Goal: Navigation & Orientation: Find specific page/section

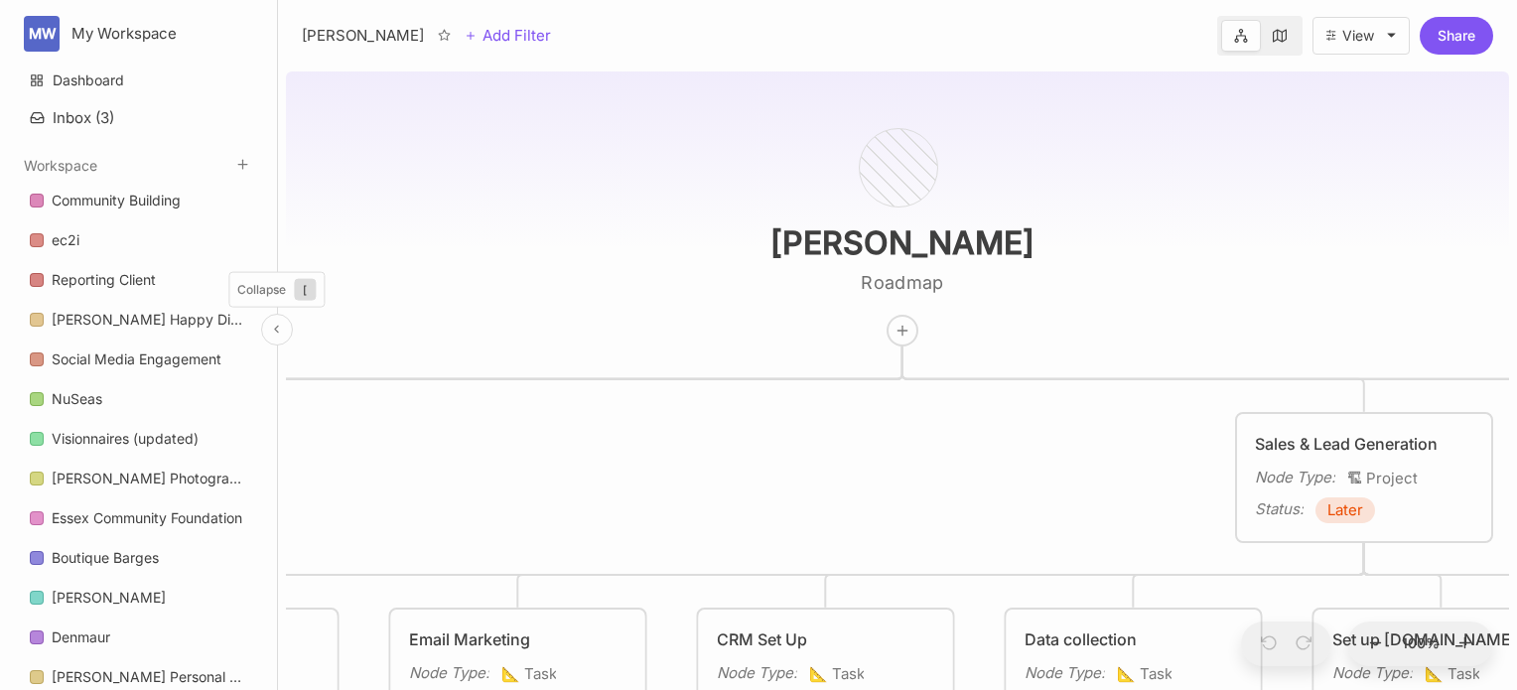
click at [275, 335] on icon at bounding box center [276, 329] width 13 height 13
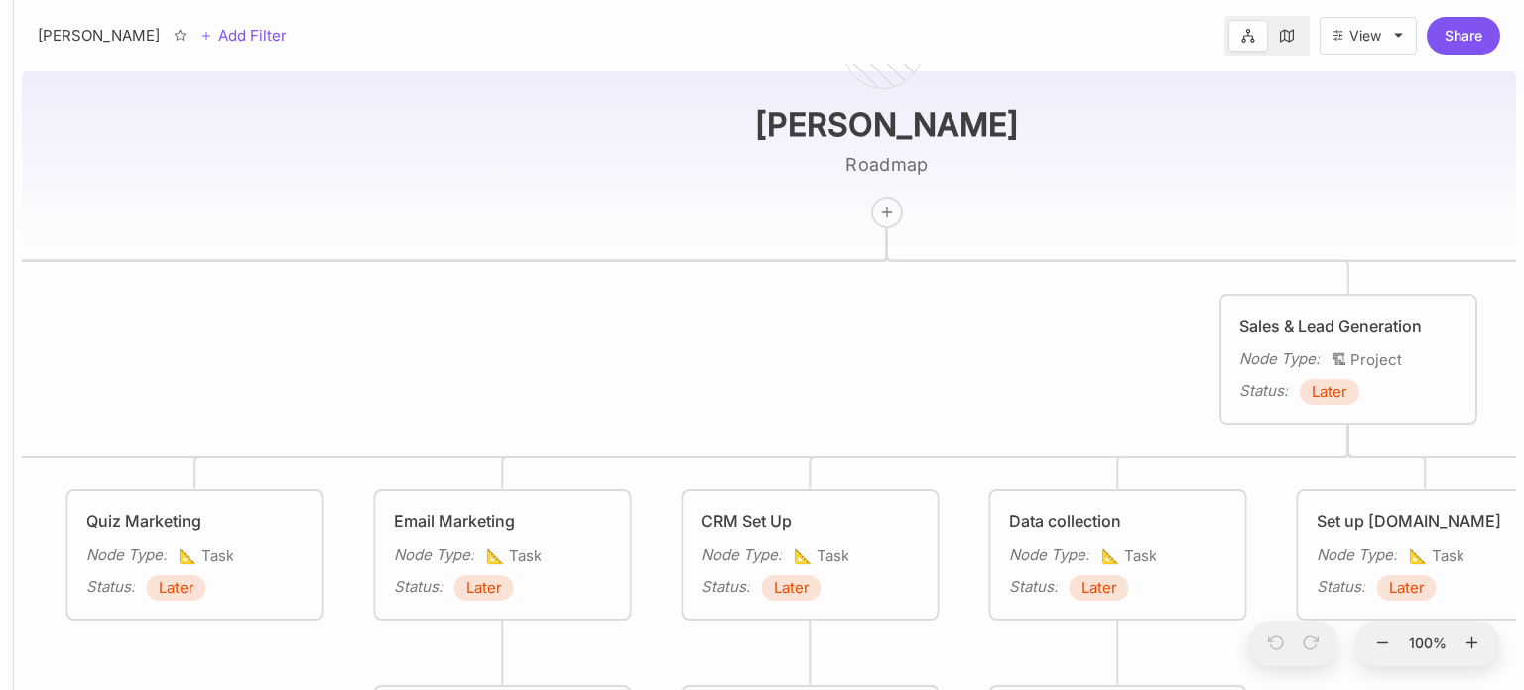
drag, startPoint x: 613, startPoint y: 262, endPoint x: 627, endPoint y: 258, distance: 14.5
click at [627, 258] on div "[PERSON_NAME] Roadmap Reputation Management Node Type : 🏗 Project Status : Late…" at bounding box center [769, 377] width 1495 height 626
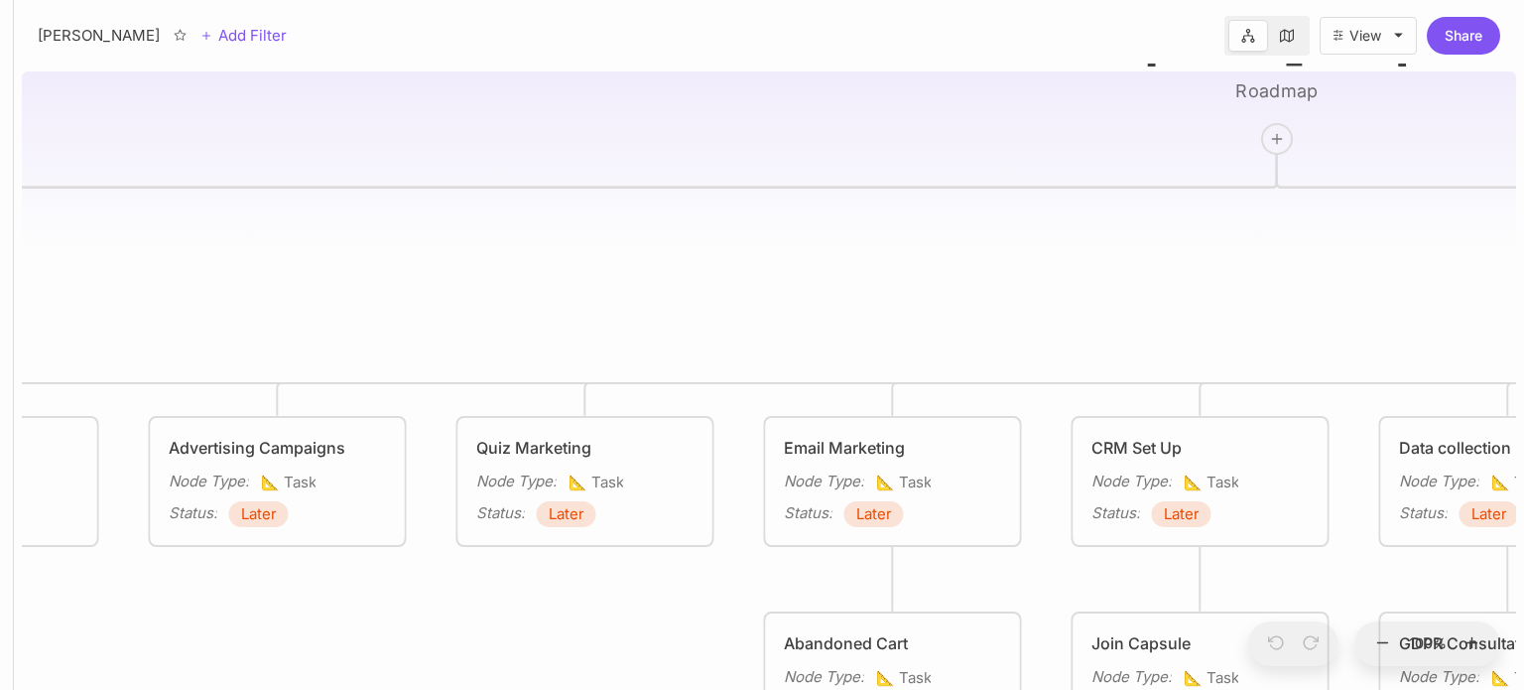
drag, startPoint x: 415, startPoint y: 376, endPoint x: 771, endPoint y: 309, distance: 362.6
click at [771, 309] on div "[PERSON_NAME] Roadmap Reputation Management Node Type : 🏗 Project Status : Late…" at bounding box center [769, 377] width 1495 height 626
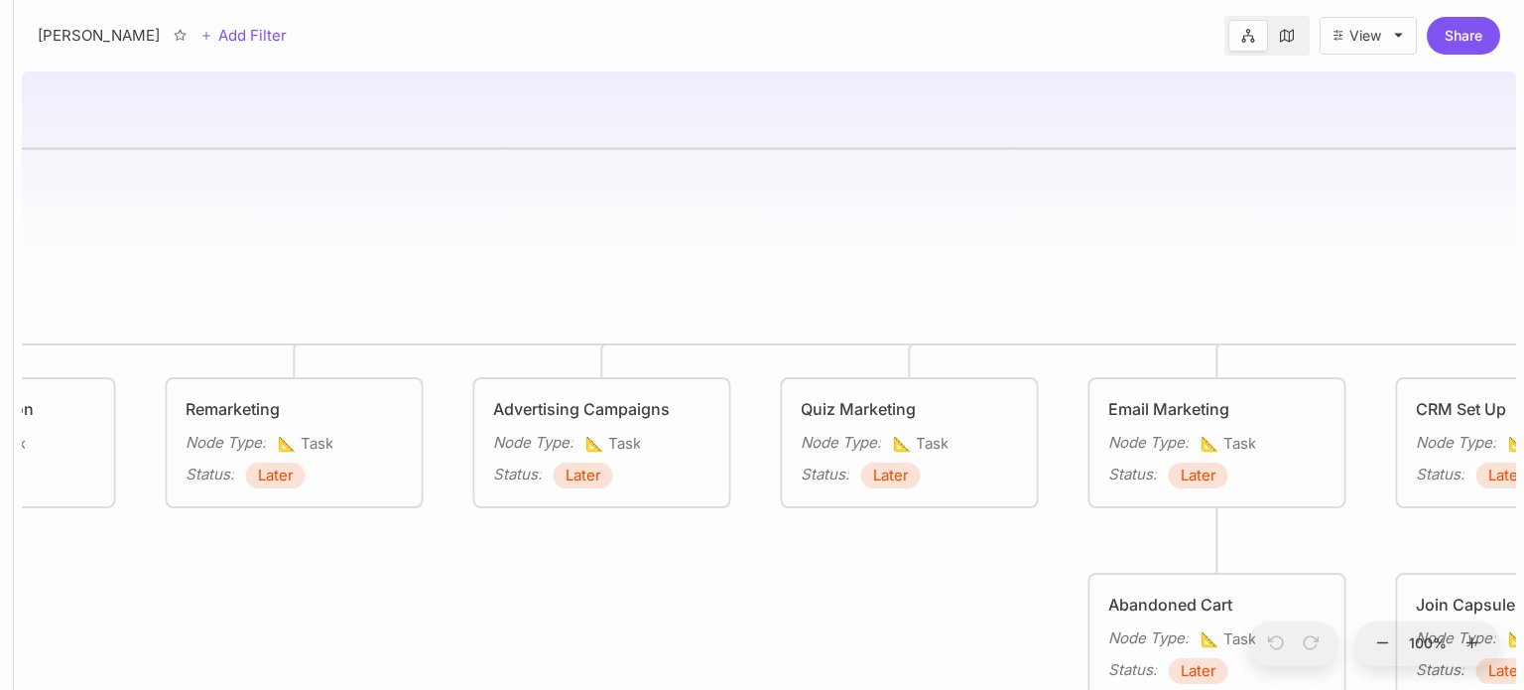
drag, startPoint x: 555, startPoint y: 229, endPoint x: 1076, endPoint y: 195, distance: 522.2
click at [1076, 195] on div "[PERSON_NAME] Roadmap Reputation Management Node Type : 🏗 Project Status : Late…" at bounding box center [769, 377] width 1495 height 626
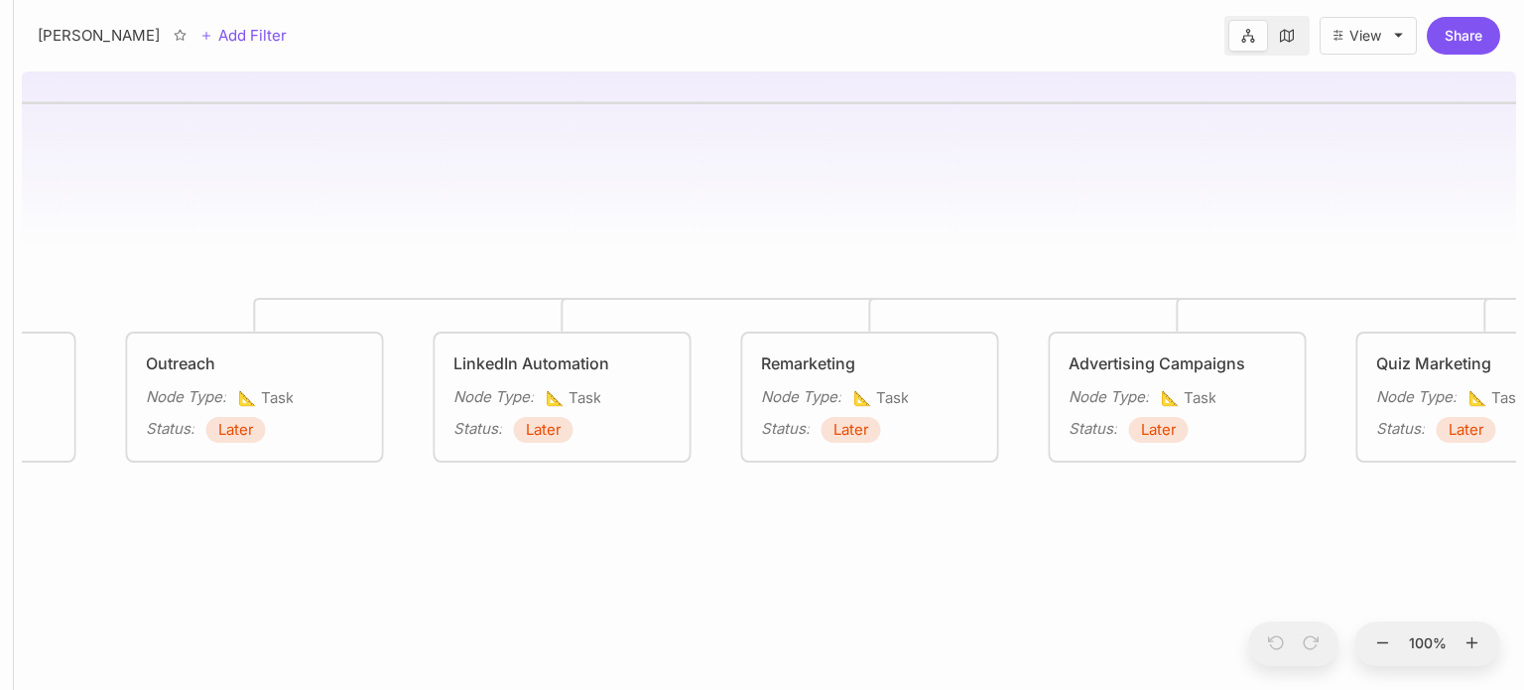
drag, startPoint x: 1126, startPoint y: 190, endPoint x: 1465, endPoint y: 128, distance: 345.0
click at [1524, 157] on div "[PERSON_NAME] Roadmap Reputation Management Node Type : 🏗 Project Status : Late…" at bounding box center [769, 377] width 1511 height 626
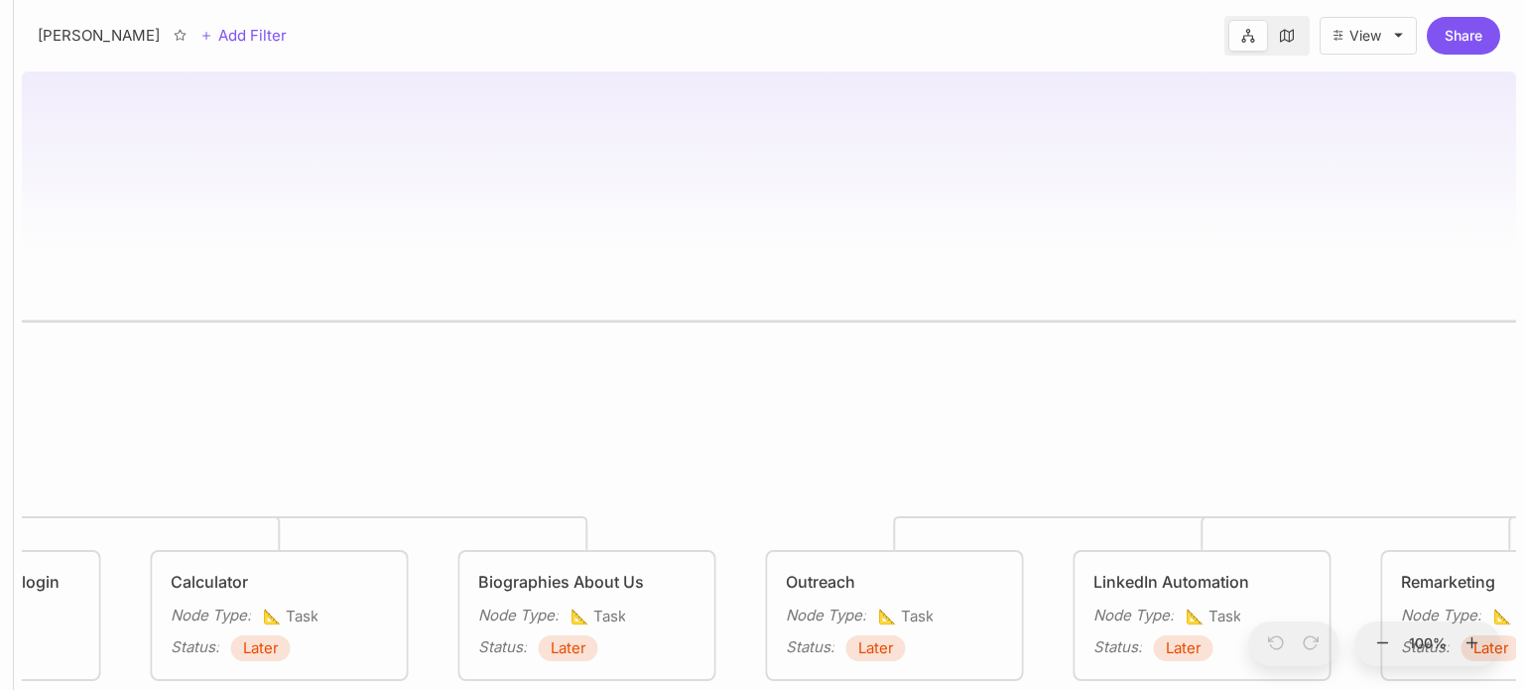
drag, startPoint x: 1033, startPoint y: 100, endPoint x: 1524, endPoint y: 293, distance: 526.8
click at [1524, 293] on div "[PERSON_NAME] Roadmap Reputation Management Node Type : 🏗 Project Status : Late…" at bounding box center [769, 377] width 1511 height 626
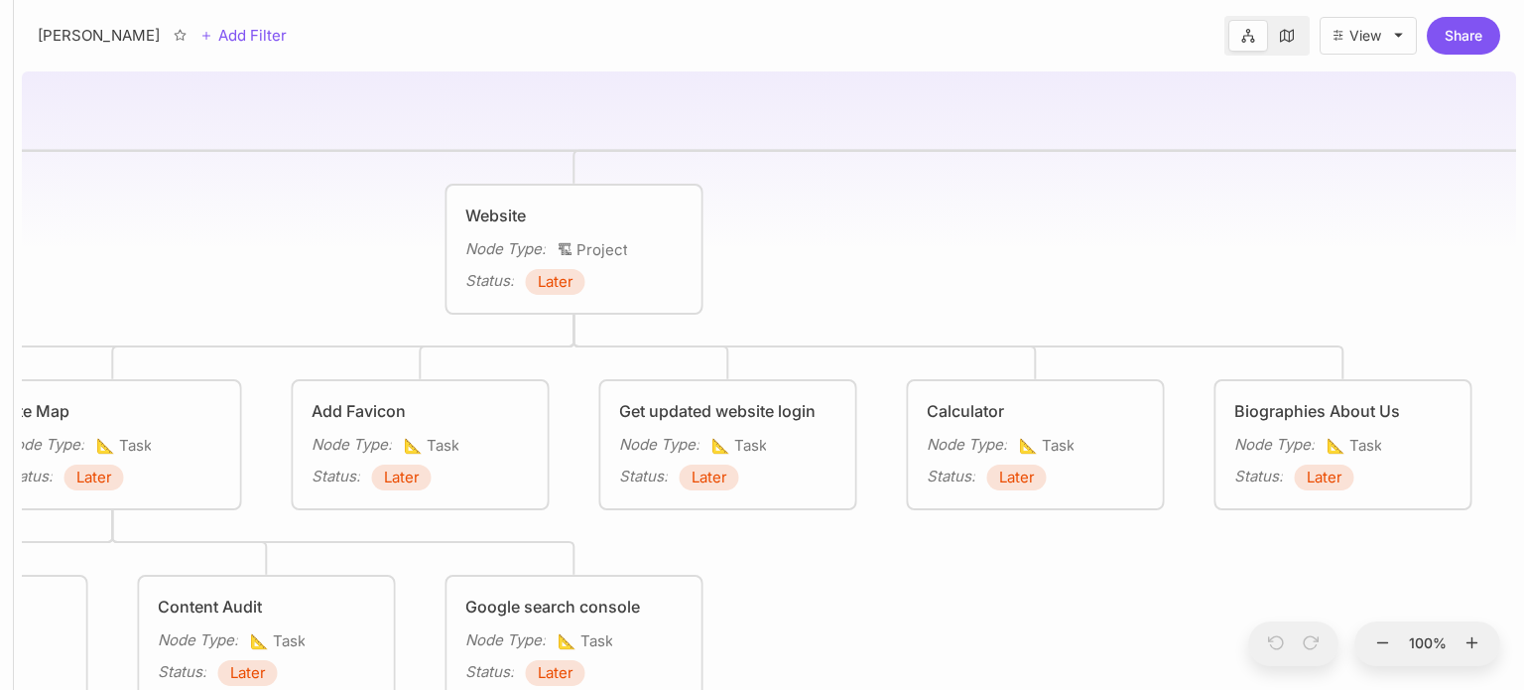
drag, startPoint x: 859, startPoint y: 255, endPoint x: 1495, endPoint y: 127, distance: 649.0
click at [1524, 128] on div "[PERSON_NAME] Roadmap Reputation Management Node Type : 🏗 Project Status : Late…" at bounding box center [769, 377] width 1511 height 626
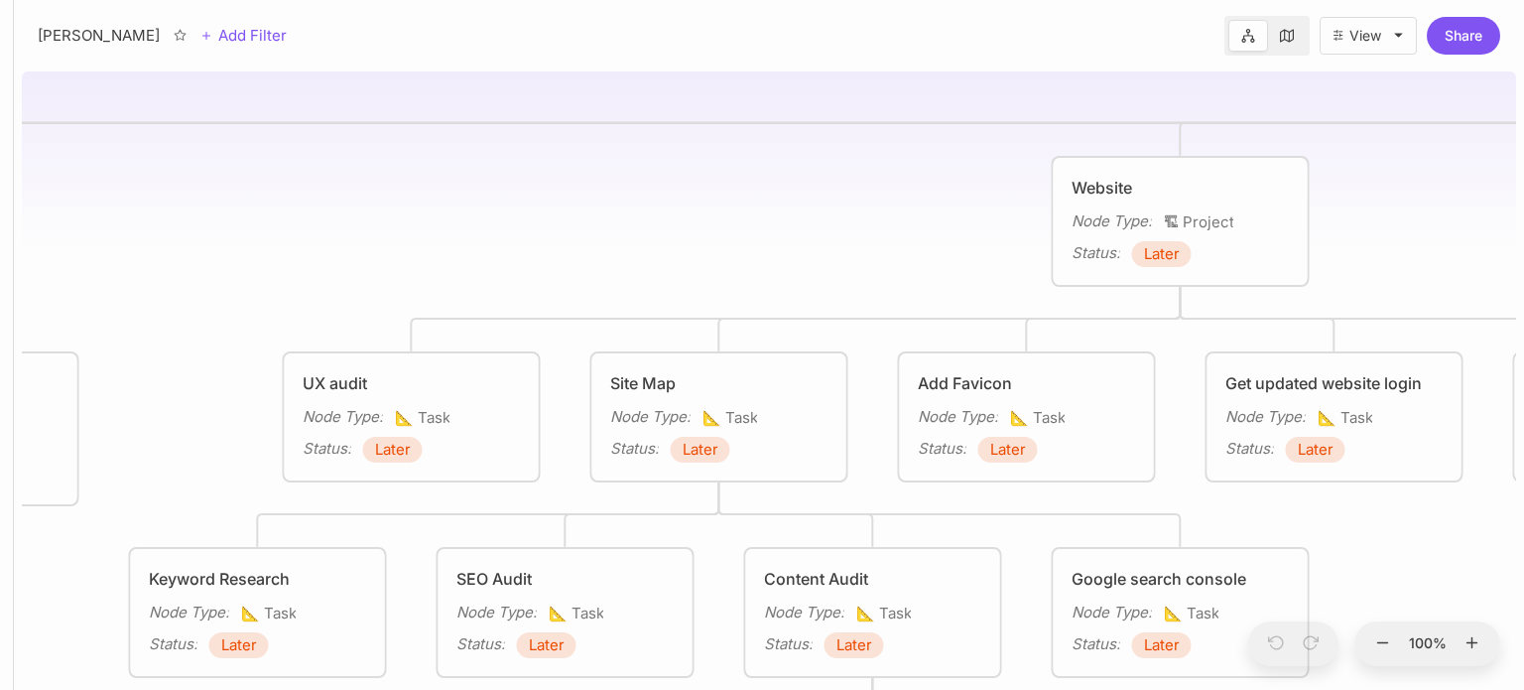
drag, startPoint x: 1112, startPoint y: 166, endPoint x: 1465, endPoint y: 112, distance: 357.4
click at [1524, 106] on div "[PERSON_NAME] Roadmap Reputation Management Node Type : 🏗 Project Status : Late…" at bounding box center [769, 377] width 1511 height 626
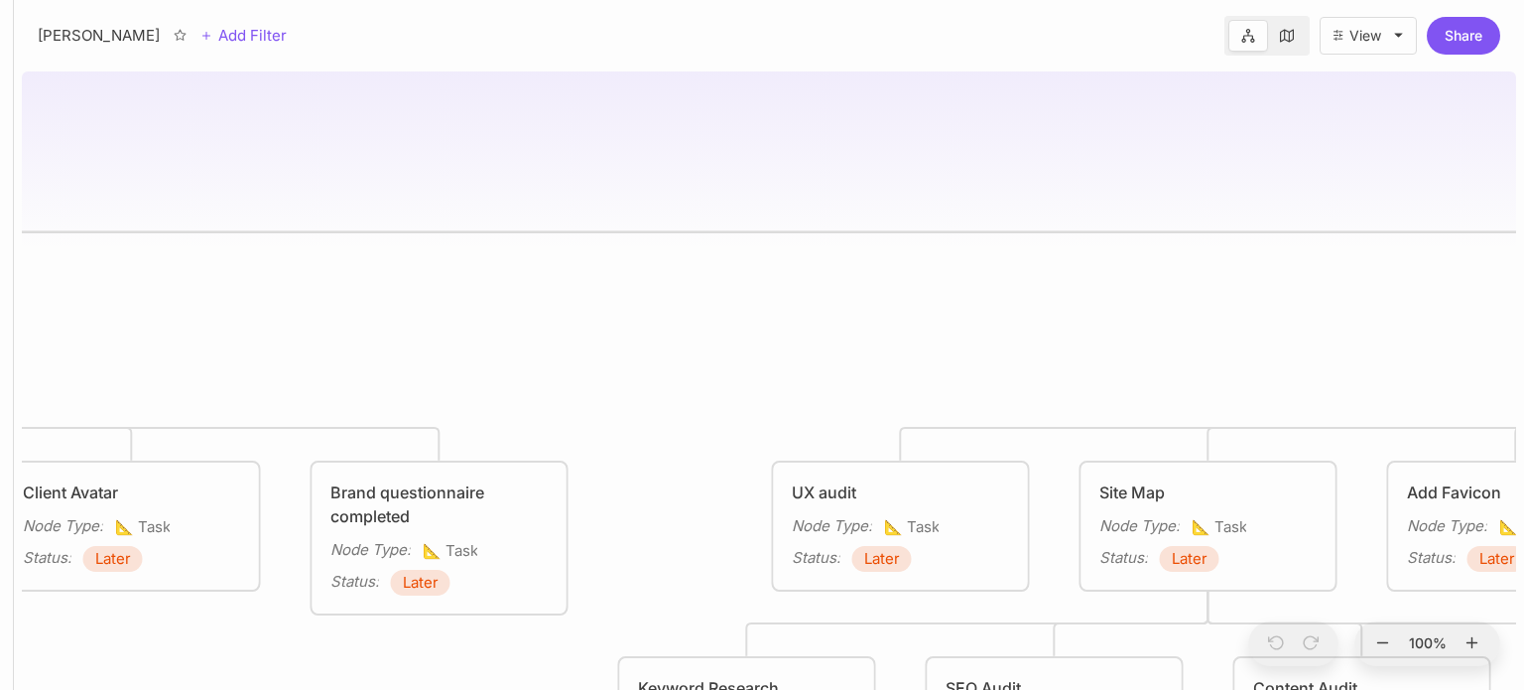
drag, startPoint x: 662, startPoint y: 270, endPoint x: 1350, endPoint y: 548, distance: 741.8
click at [1350, 548] on div "[PERSON_NAME] Roadmap Reputation Management Node Type : 🏗 Project Status : Late…" at bounding box center [769, 377] width 1495 height 626
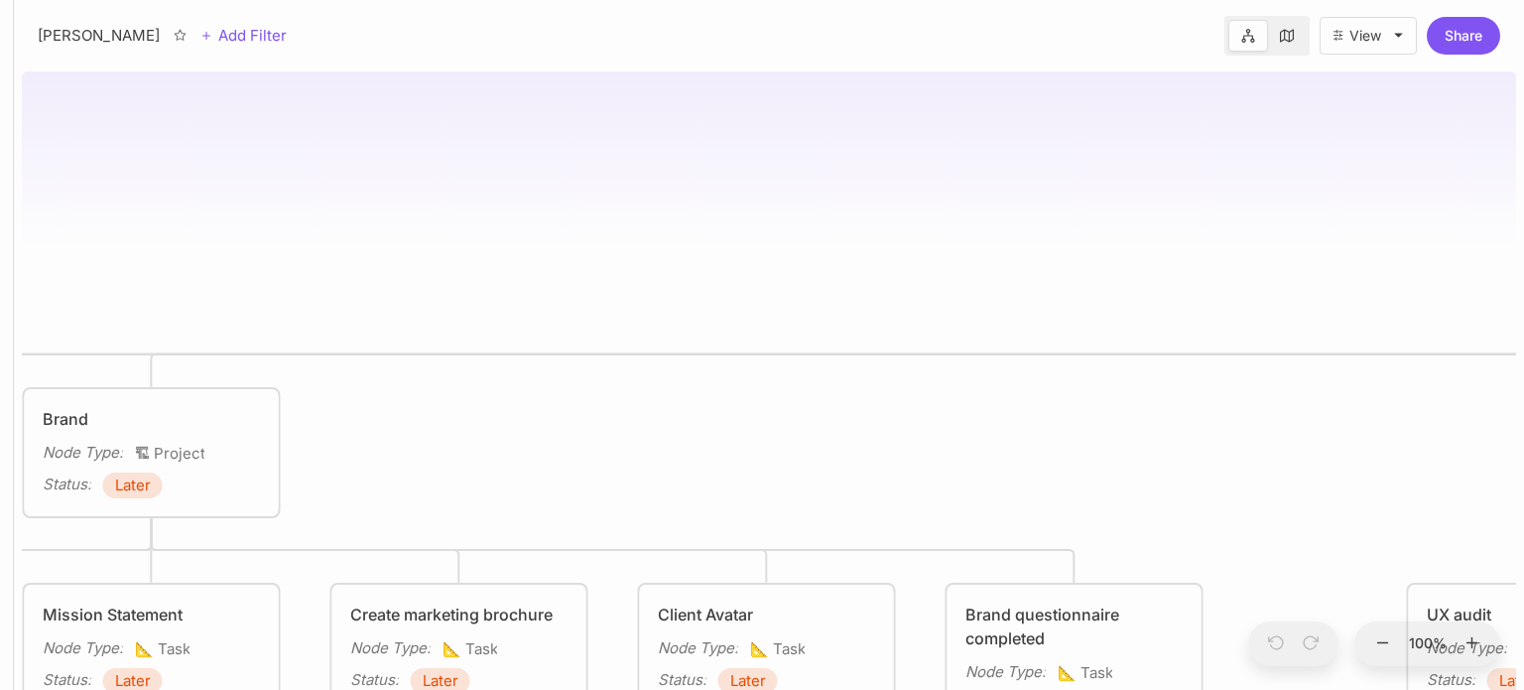
drag, startPoint x: 1230, startPoint y: 309, endPoint x: 1485, endPoint y: 300, distance: 255.2
click at [1485, 300] on div "[PERSON_NAME] Roadmap Reputation Management Node Type : 🏗 Project Status : Late…" at bounding box center [769, 377] width 1495 height 626
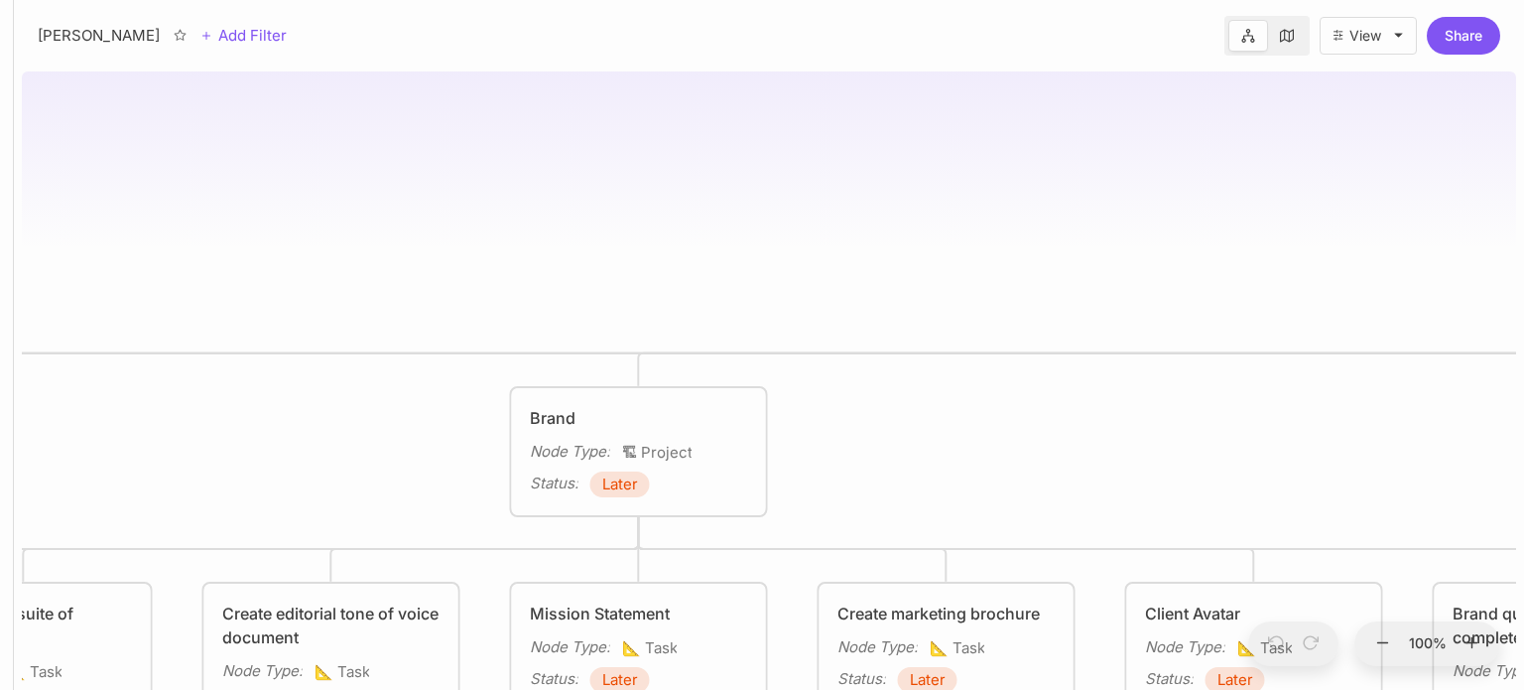
drag, startPoint x: 1086, startPoint y: 209, endPoint x: 1524, endPoint y: 197, distance: 437.9
click at [1524, 197] on div "[PERSON_NAME] Roadmap Reputation Management Node Type : 🏗 Project Status : Late…" at bounding box center [769, 377] width 1511 height 626
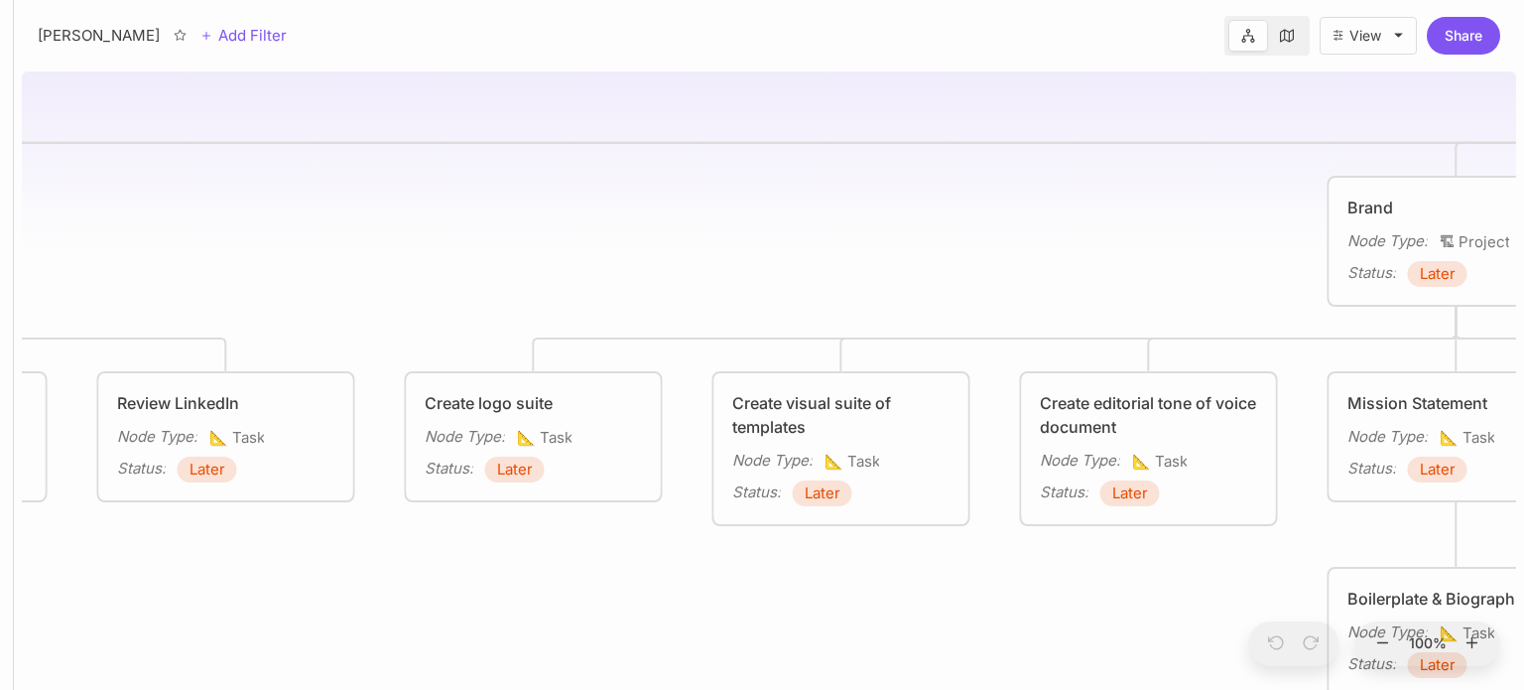
drag, startPoint x: 626, startPoint y: 288, endPoint x: 1293, endPoint y: 80, distance: 698.5
click at [1298, 80] on div "[PERSON_NAME] Roadmap Reputation Management Node Type : 🏗 Project Status : Late…" at bounding box center [769, 377] width 1495 height 626
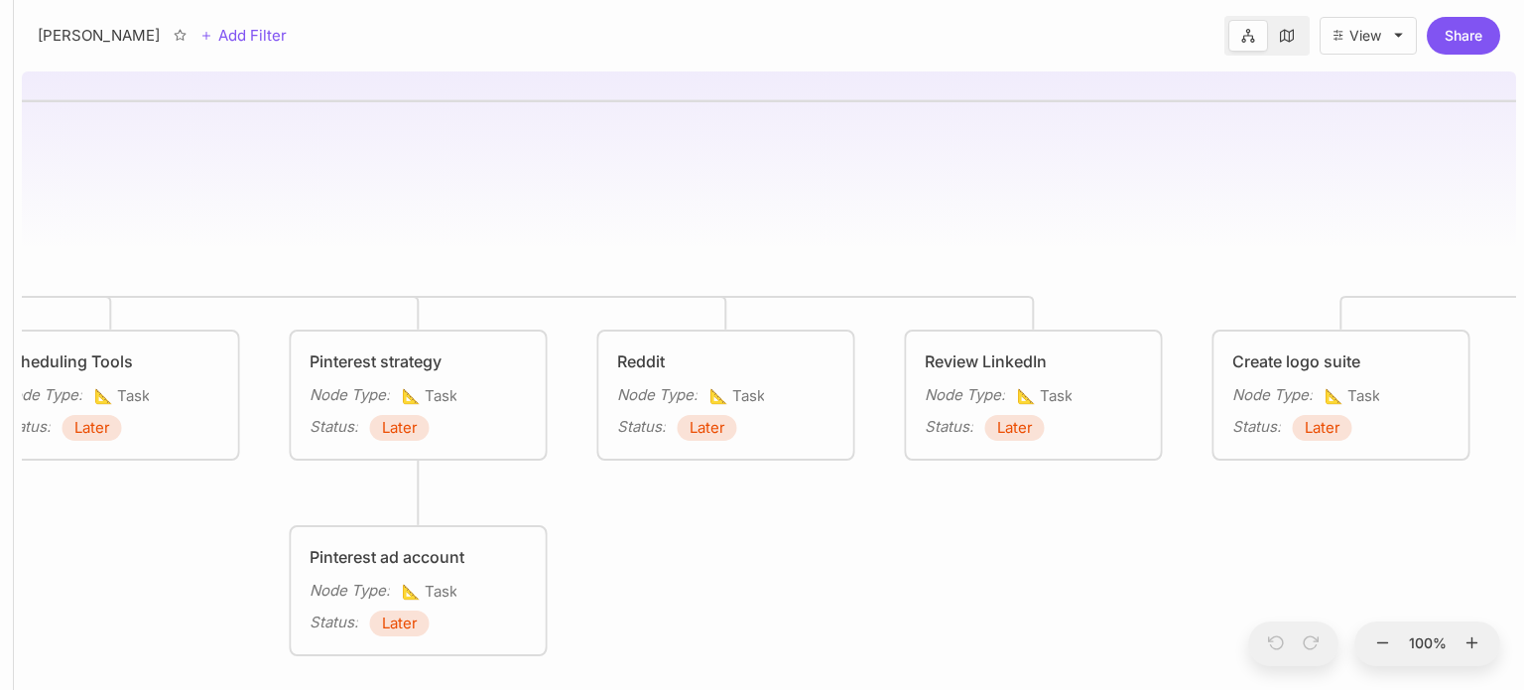
drag, startPoint x: 746, startPoint y: 181, endPoint x: 1520, endPoint y: 153, distance: 773.7
click at [1520, 153] on div "[PERSON_NAME] Roadmap Reputation Management Node Type : 🏗 Project Status : Late…" at bounding box center [769, 377] width 1511 height 626
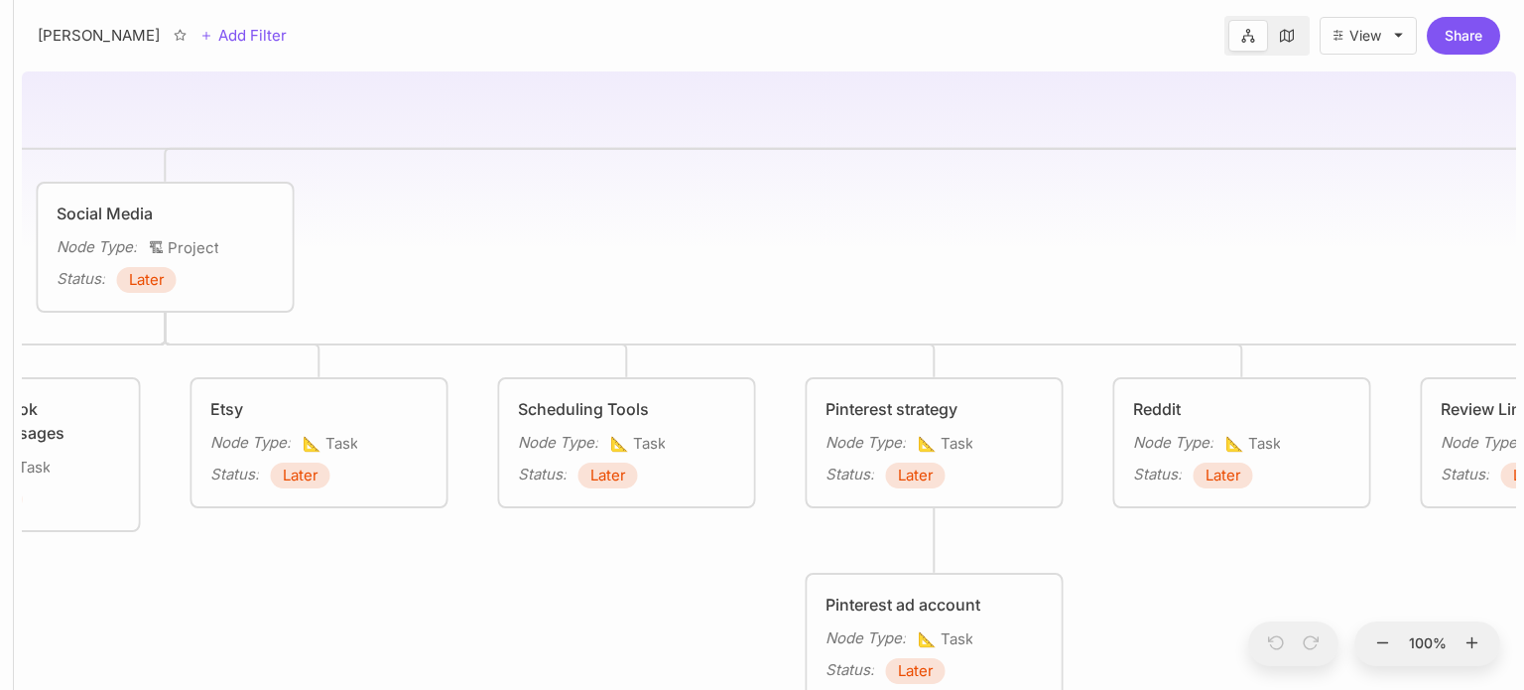
drag, startPoint x: 1032, startPoint y: 148, endPoint x: 1524, endPoint y: 281, distance: 509.0
click at [1524, 281] on div "[PERSON_NAME] Roadmap Reputation Management Node Type : 🏗 Project Status : Late…" at bounding box center [769, 377] width 1511 height 626
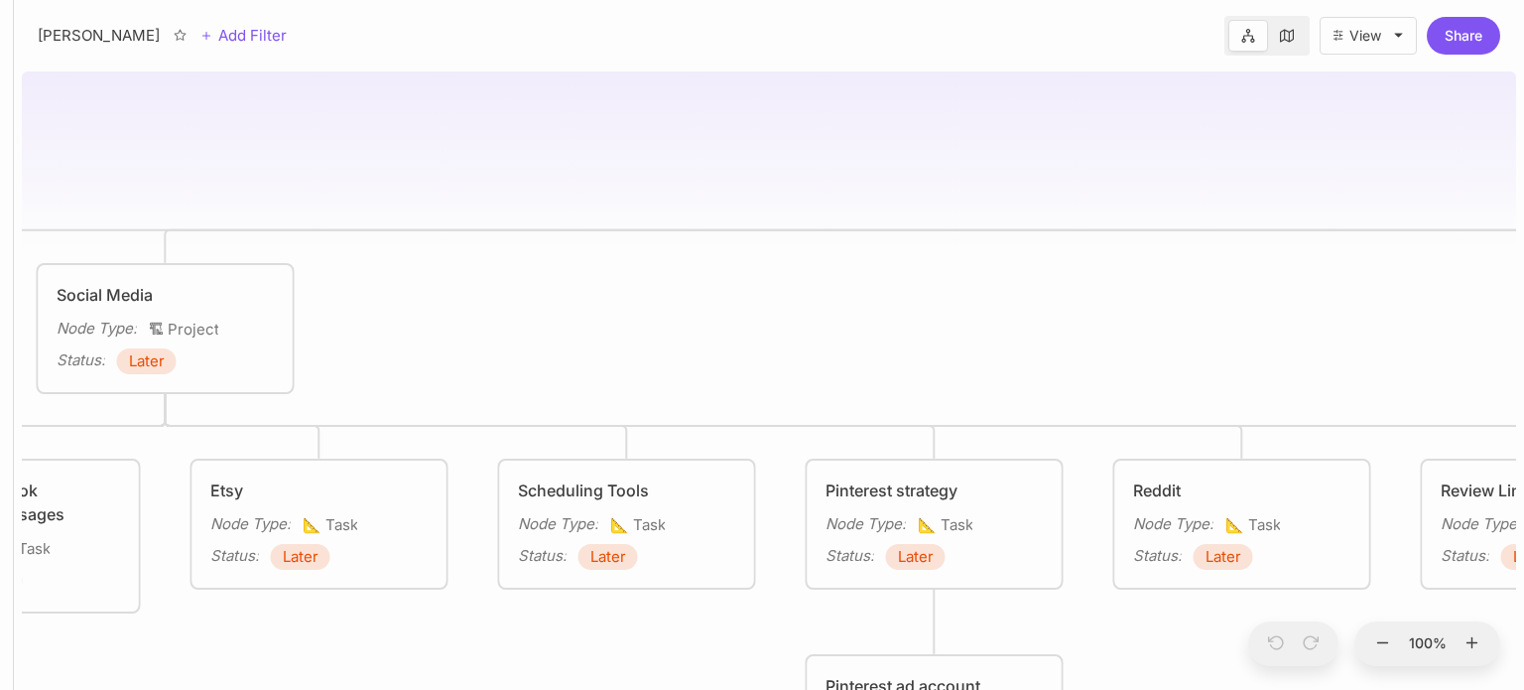
drag, startPoint x: 783, startPoint y: 180, endPoint x: 1460, endPoint y: 66, distance: 686.3
click at [1460, 66] on div "[PERSON_NAME] Roadmap Reputation Management Node Type : 🏗 Project Status : Late…" at bounding box center [769, 377] width 1495 height 626
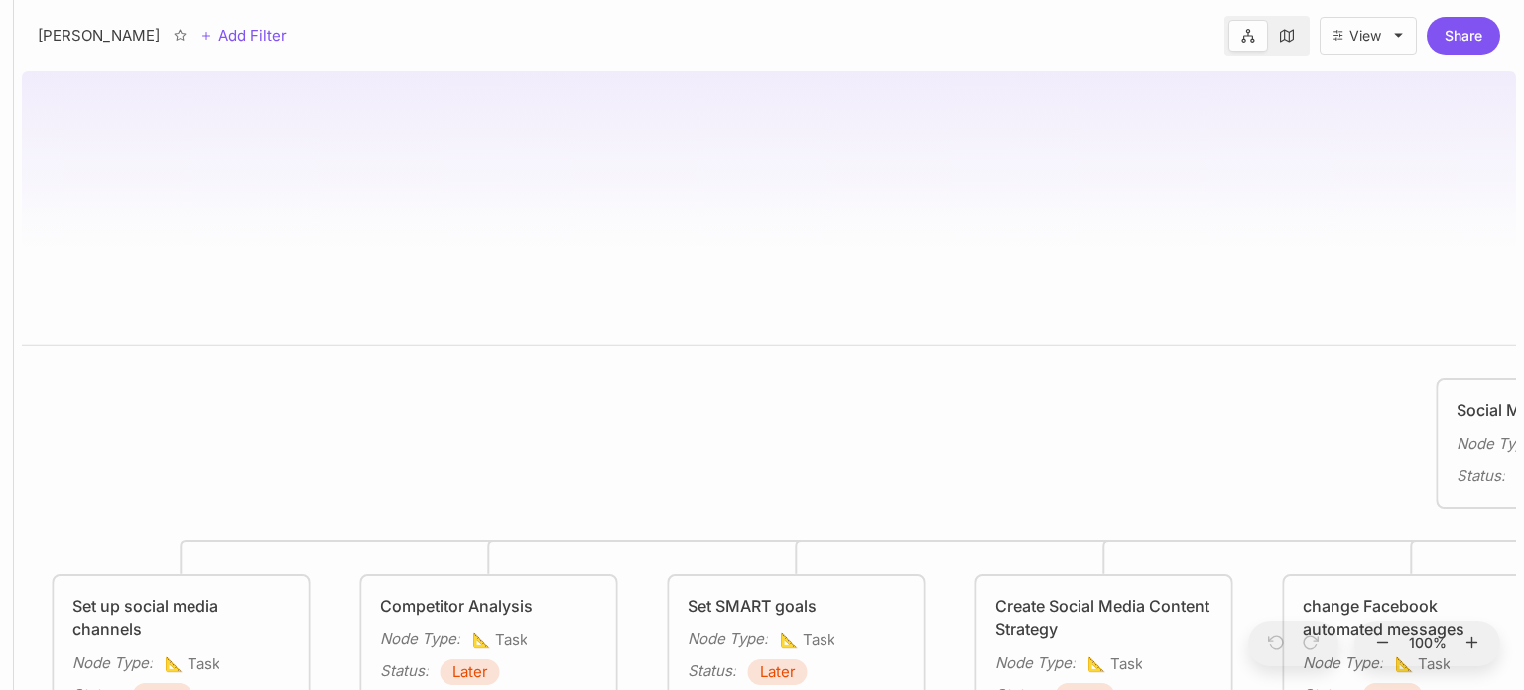
drag, startPoint x: 729, startPoint y: 299, endPoint x: 1143, endPoint y: 455, distance: 443.2
click at [1143, 455] on div "[PERSON_NAME] Roadmap Reputation Management Node Type : 🏗 Project Status : Late…" at bounding box center [769, 377] width 1495 height 626
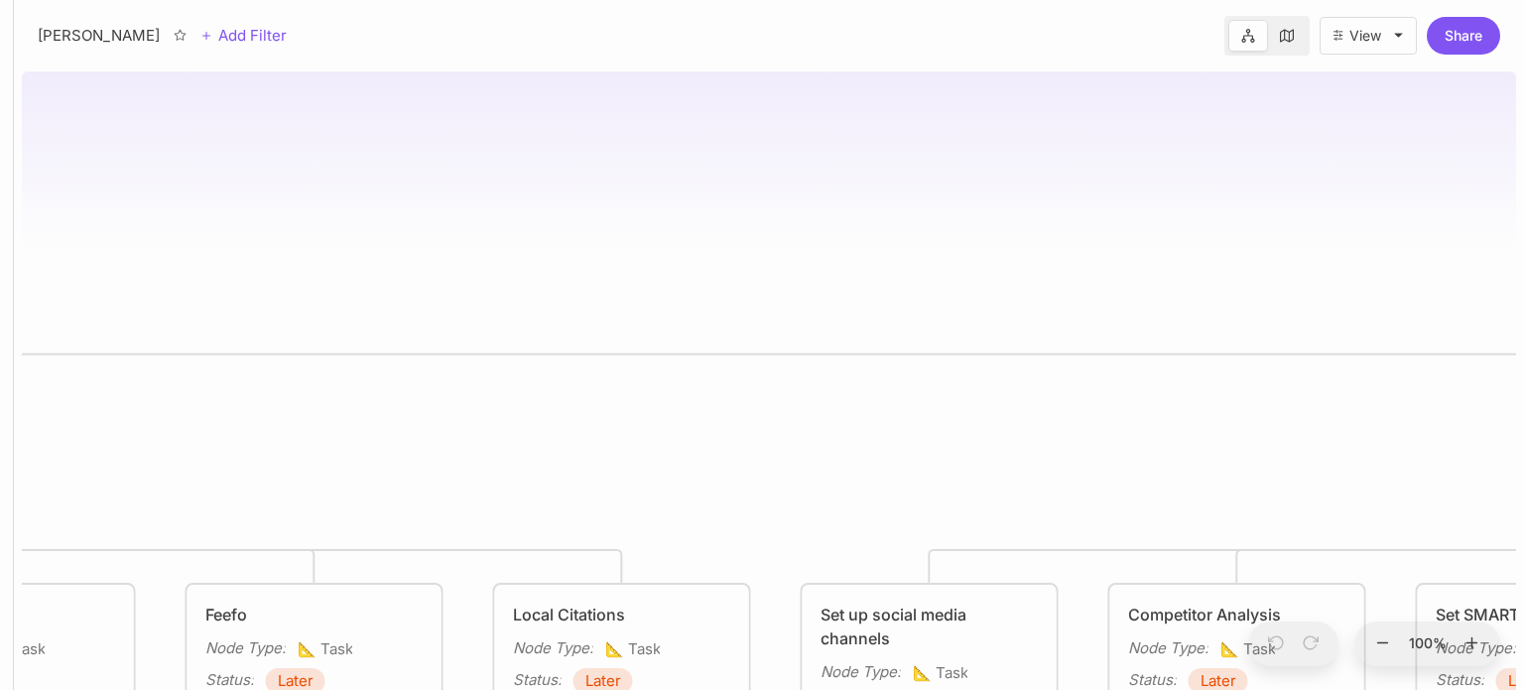
drag, startPoint x: 548, startPoint y: 287, endPoint x: 1294, endPoint y: 293, distance: 746.4
click at [1294, 293] on div "[PERSON_NAME] Roadmap Reputation Management Node Type : 🏗 Project Status : Late…" at bounding box center [769, 377] width 1495 height 626
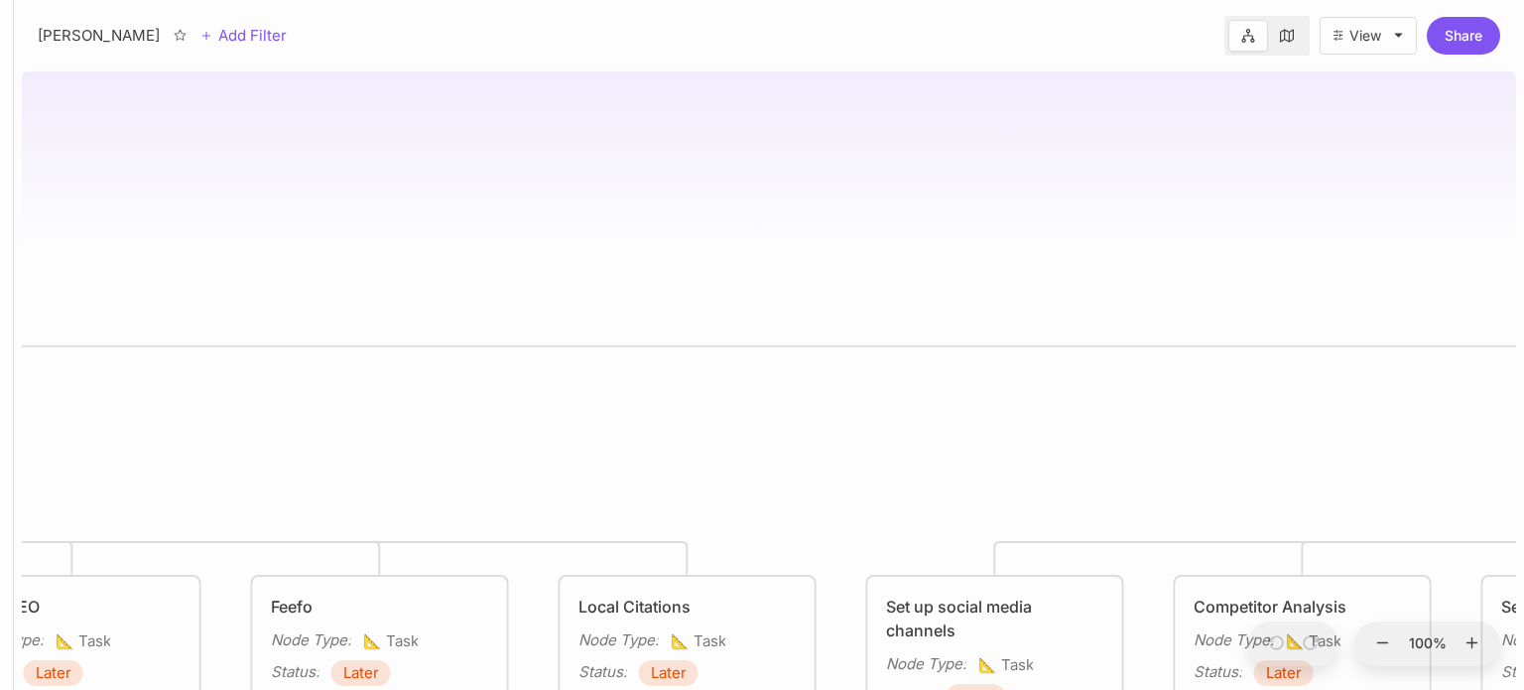
drag, startPoint x: 695, startPoint y: 295, endPoint x: 1495, endPoint y: 121, distance: 818.6
click at [1495, 121] on div "[PERSON_NAME] Roadmap Reputation Management Node Type : 🏗 Project Status : Late…" at bounding box center [769, 377] width 1495 height 626
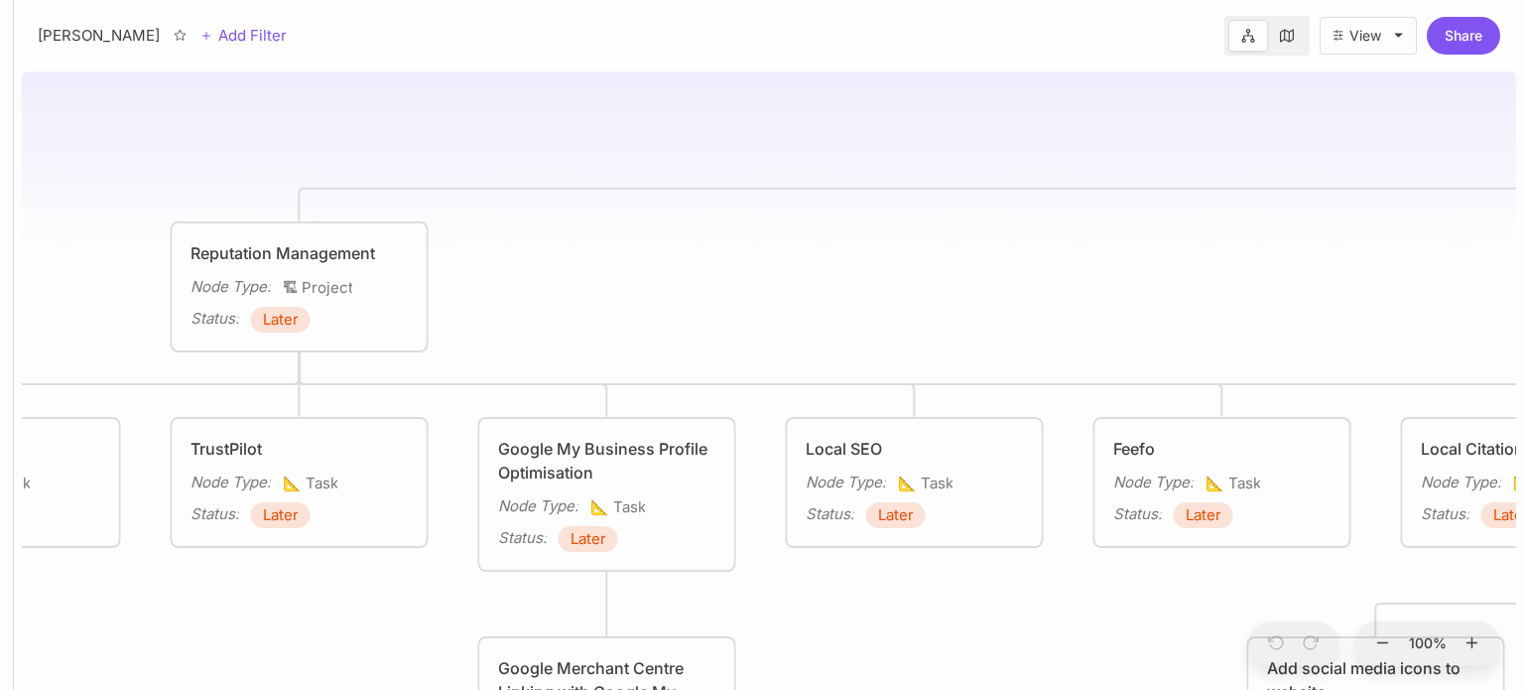
drag, startPoint x: 863, startPoint y: 265, endPoint x: 1524, endPoint y: 189, distance: 664.4
click at [1524, 189] on div "[PERSON_NAME] Roadmap Reputation Management Node Type : 🏗 Project Status : Late…" at bounding box center [769, 377] width 1511 height 626
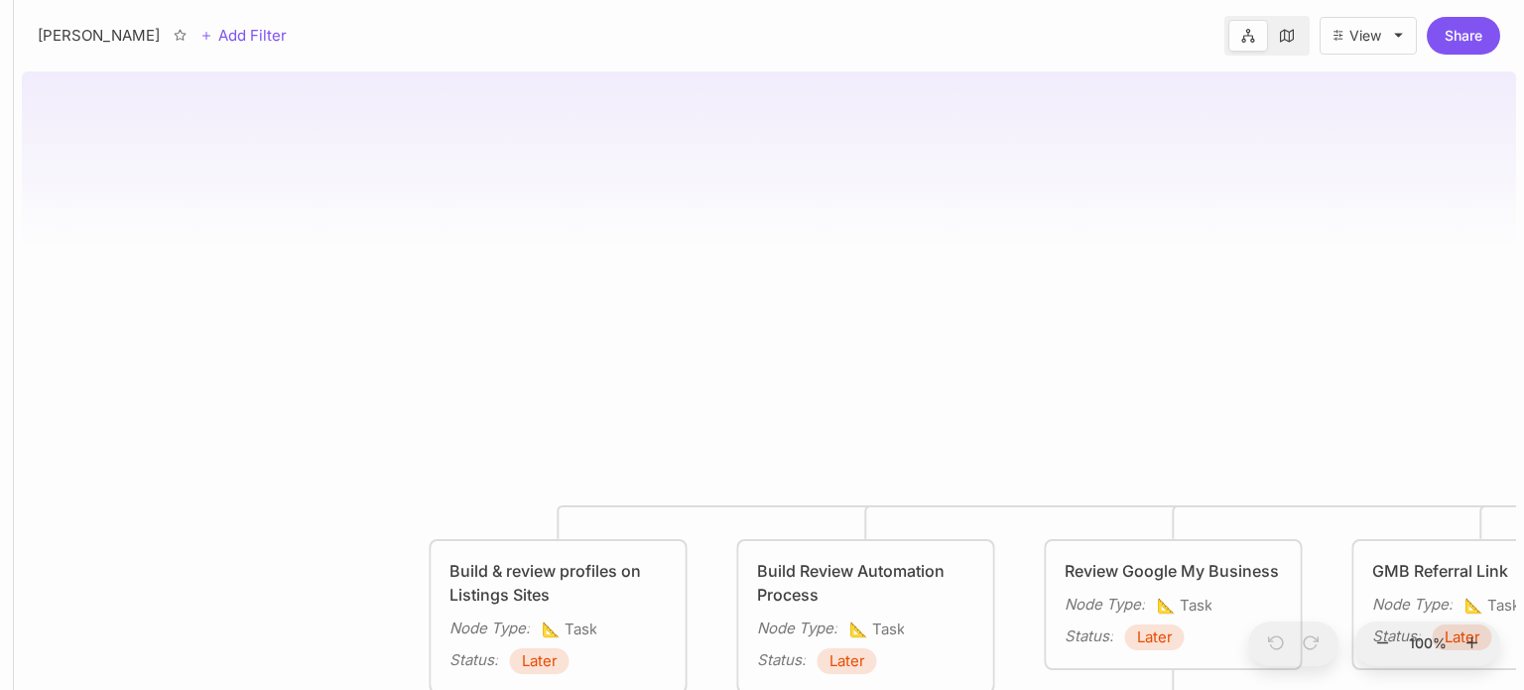
drag, startPoint x: 616, startPoint y: 261, endPoint x: 1294, endPoint y: 412, distance: 694.5
click at [1302, 416] on div "[PERSON_NAME] Roadmap Reputation Management Node Type : 🏗 Project Status : Late…" at bounding box center [769, 377] width 1495 height 626
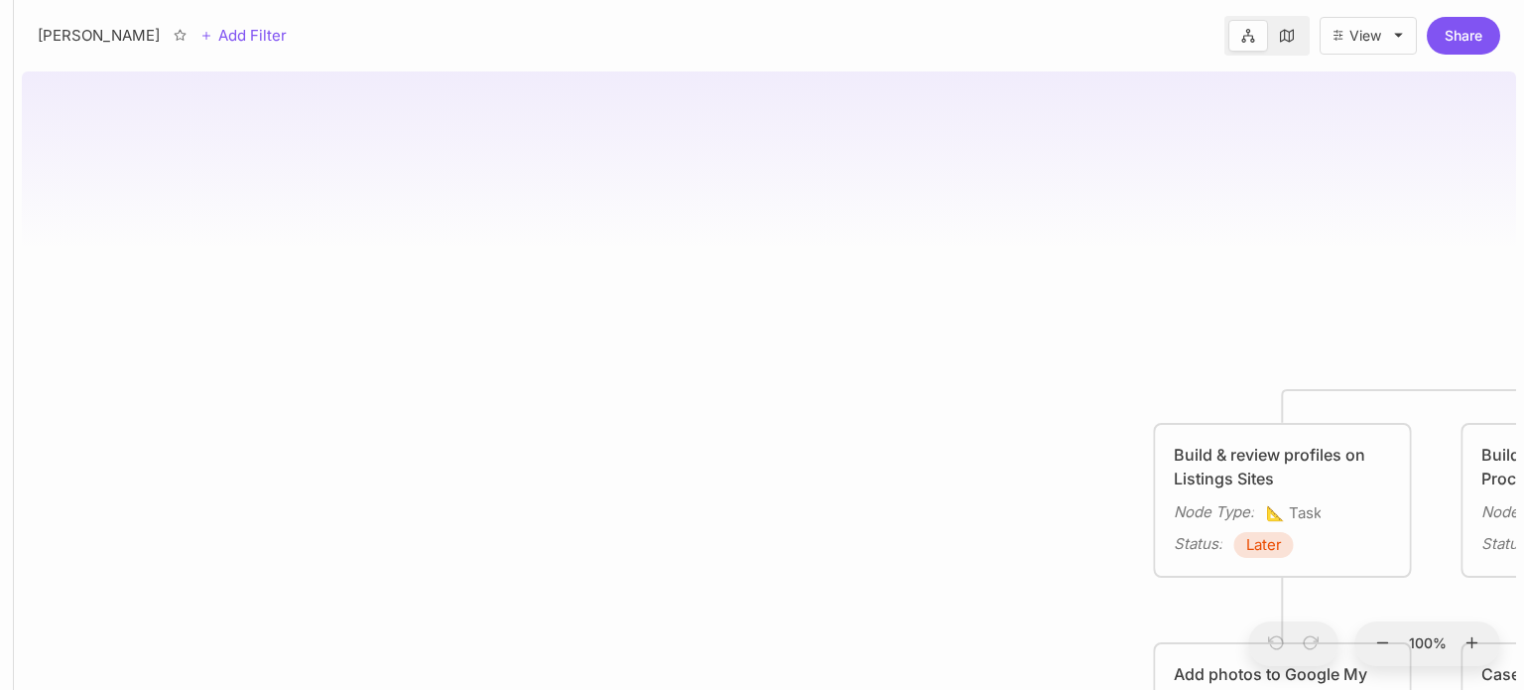
drag, startPoint x: 738, startPoint y: 236, endPoint x: 1355, endPoint y: 124, distance: 626.5
click at [1355, 124] on div "[PERSON_NAME] Roadmap Reputation Management Node Type : 🏗 Project Status : Late…" at bounding box center [769, 377] width 1495 height 626
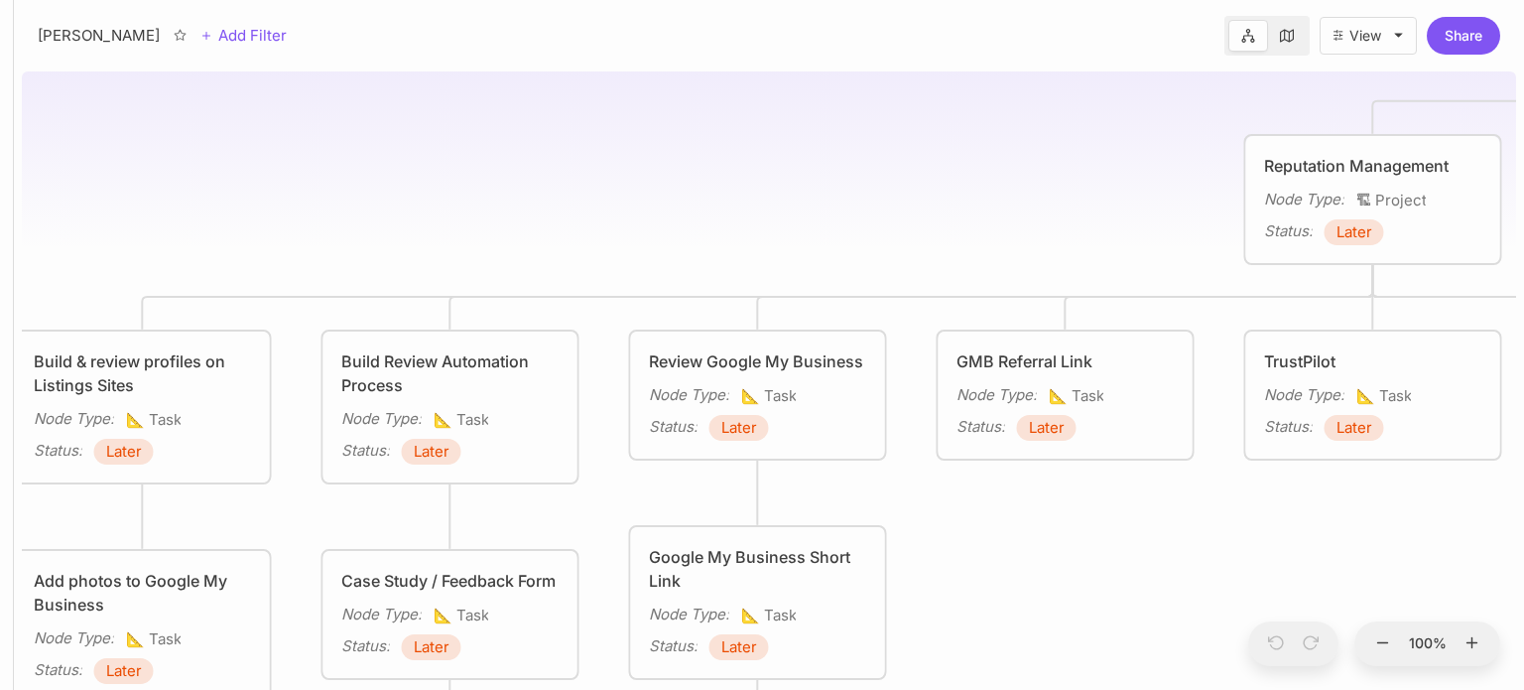
drag, startPoint x: 1263, startPoint y: 178, endPoint x: 267, endPoint y: 47, distance: 1005.1
click at [267, 47] on div "[PERSON_NAME] Add Filter View Share [PERSON_NAME] Roadmap Reputation Management…" at bounding box center [769, 345] width 1511 height 690
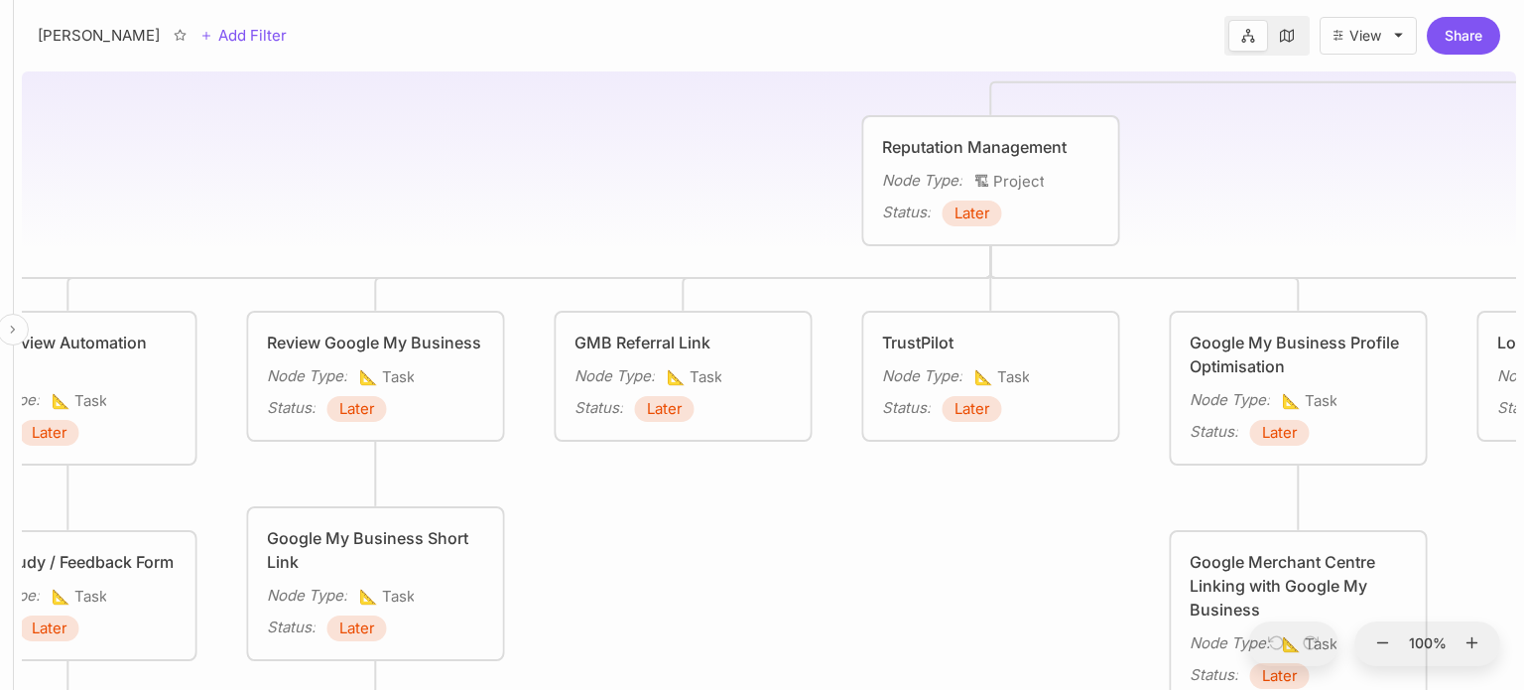
drag, startPoint x: 382, startPoint y: 213, endPoint x: 0, endPoint y: 166, distance: 385.1
click at [0, 166] on div "[PERSON_NAME] Add Filter View Share [PERSON_NAME] Roadmap Reputation Management…" at bounding box center [762, 345] width 1524 height 690
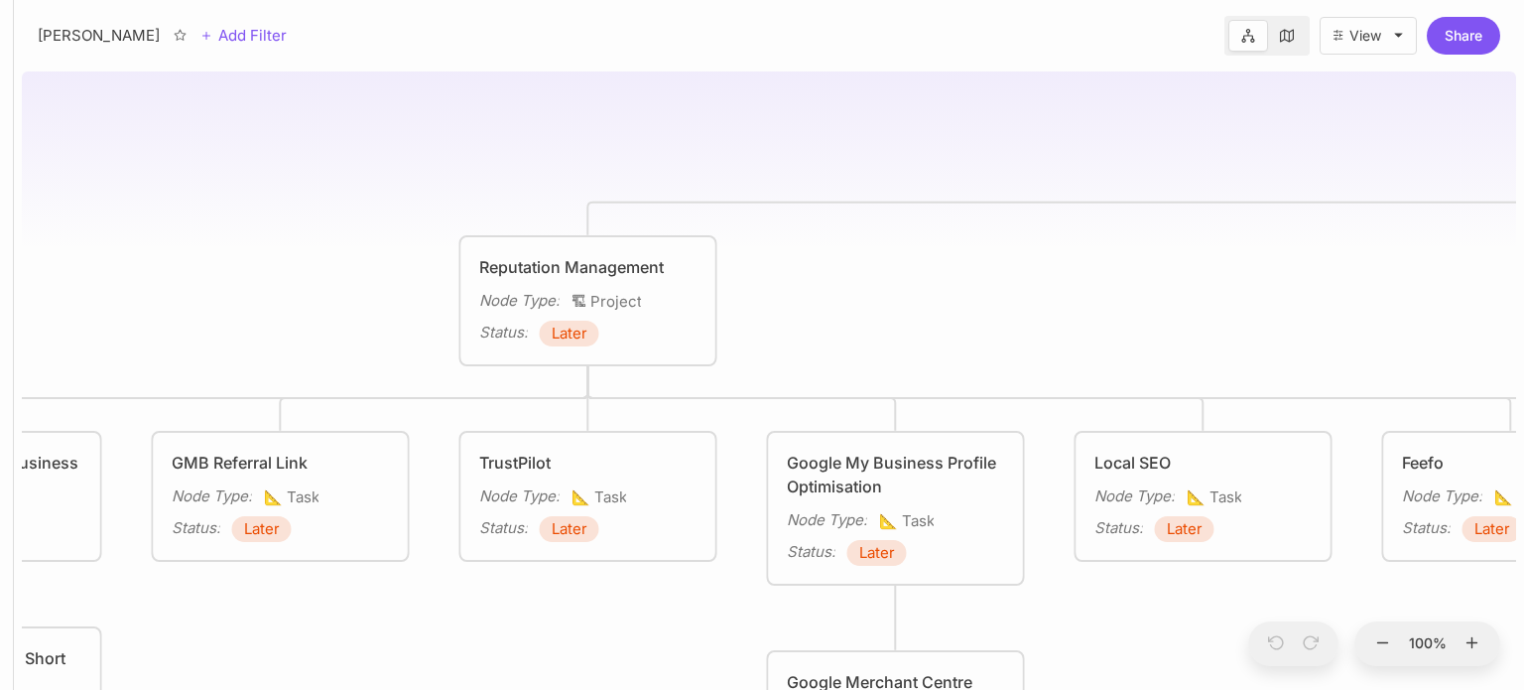
drag, startPoint x: 401, startPoint y: 194, endPoint x: 174, endPoint y: 321, distance: 260.4
click at [174, 321] on div "[PERSON_NAME] Roadmap Reputation Management Node Type : 🏗 Project Status : Late…" at bounding box center [769, 377] width 1495 height 626
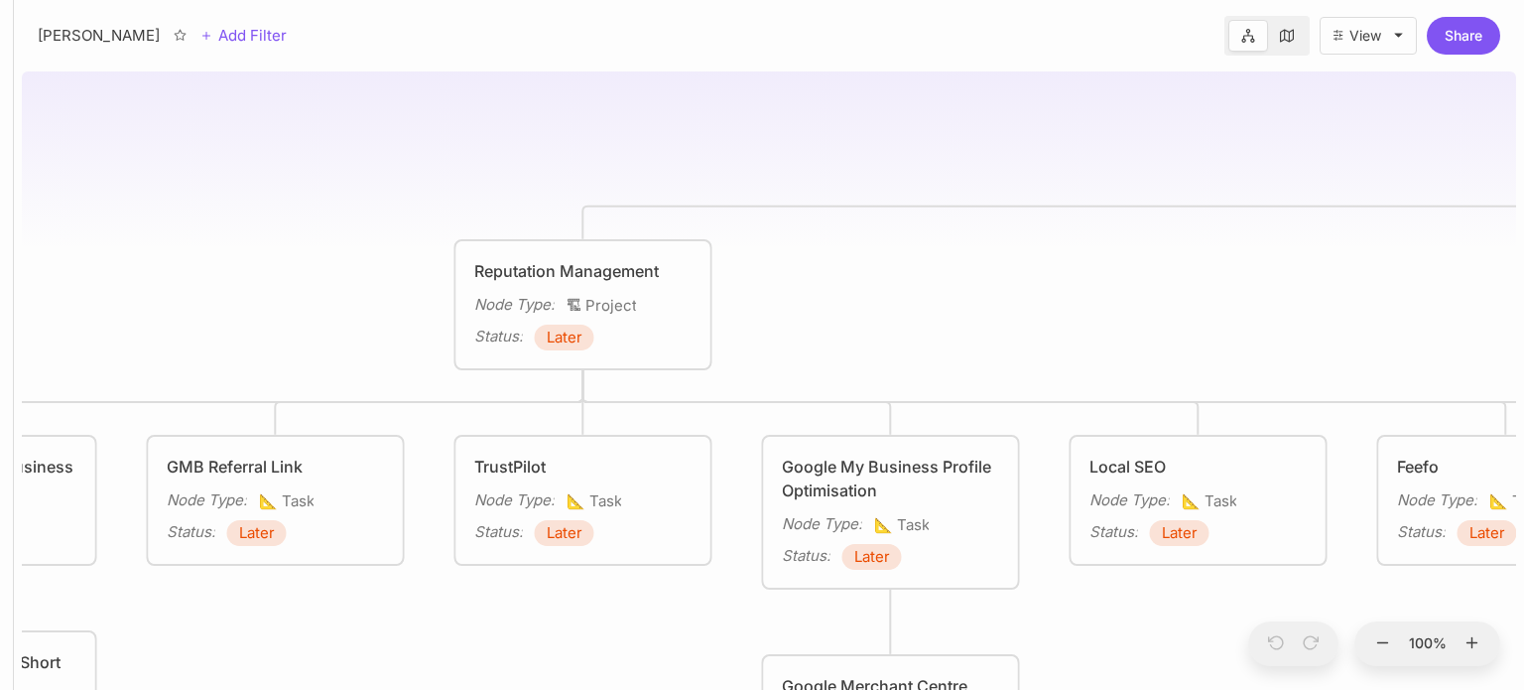
drag, startPoint x: 1038, startPoint y: 140, endPoint x: 578, endPoint y: 278, distance: 480.7
click at [578, 278] on div "[PERSON_NAME] Roadmap Reputation Management Node Type : 🏗 Project Status : Late…" at bounding box center [769, 377] width 1495 height 626
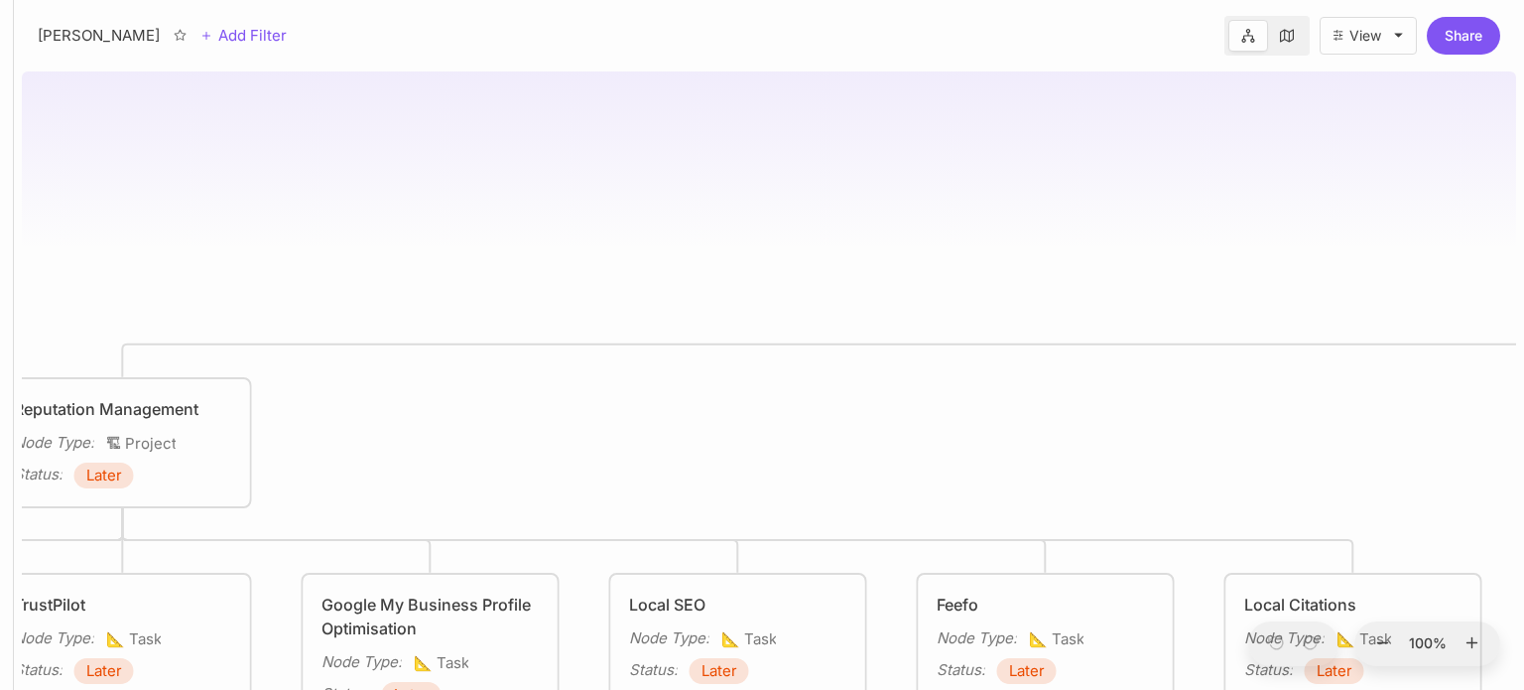
drag, startPoint x: 366, startPoint y: 270, endPoint x: 352, endPoint y: 261, distance: 16.5
click at [352, 261] on div "[PERSON_NAME] Roadmap Reputation Management Node Type : 🏗 Project Status : Late…" at bounding box center [769, 377] width 1495 height 626
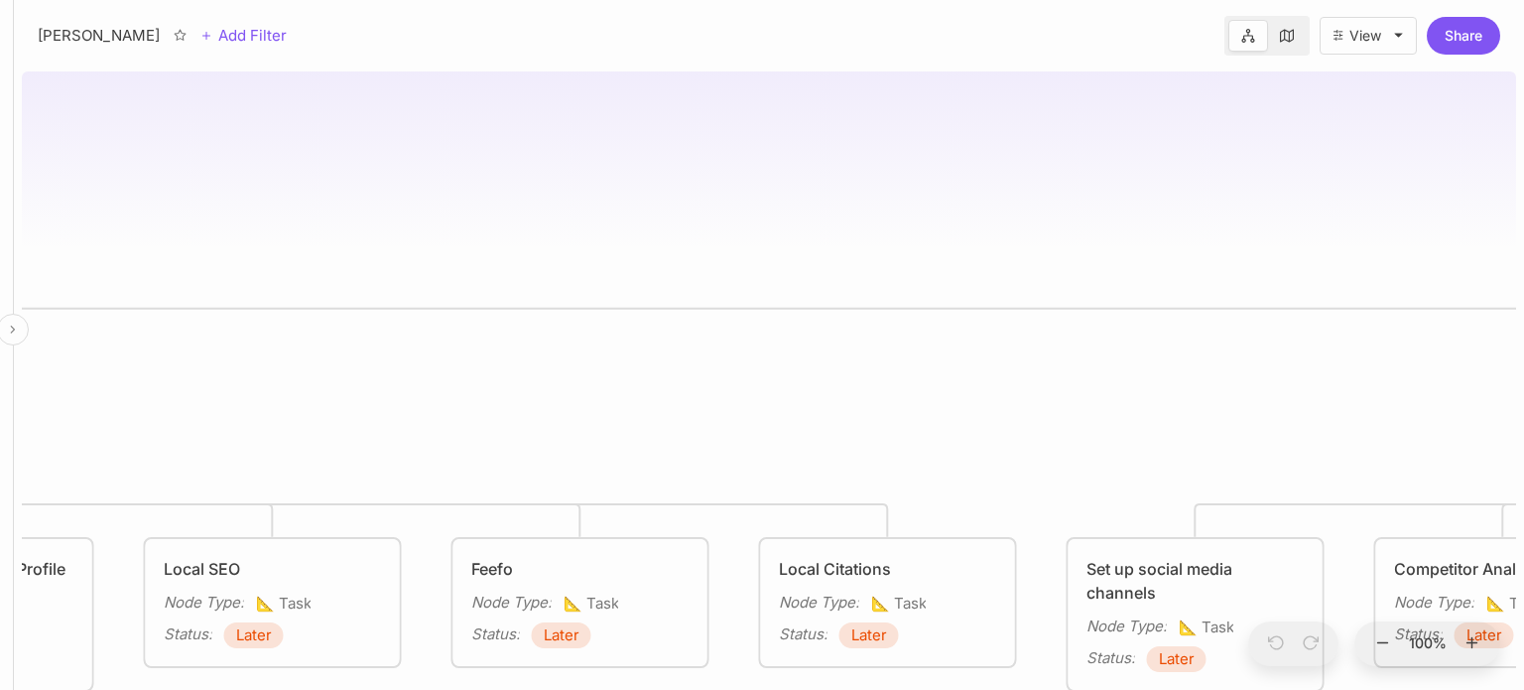
drag, startPoint x: 28, startPoint y: 198, endPoint x: 10, endPoint y: 198, distance: 17.9
click at [10, 198] on div "[PERSON_NAME] Add Filter View Share [PERSON_NAME] Roadmap Reputation Management…" at bounding box center [762, 345] width 1524 height 690
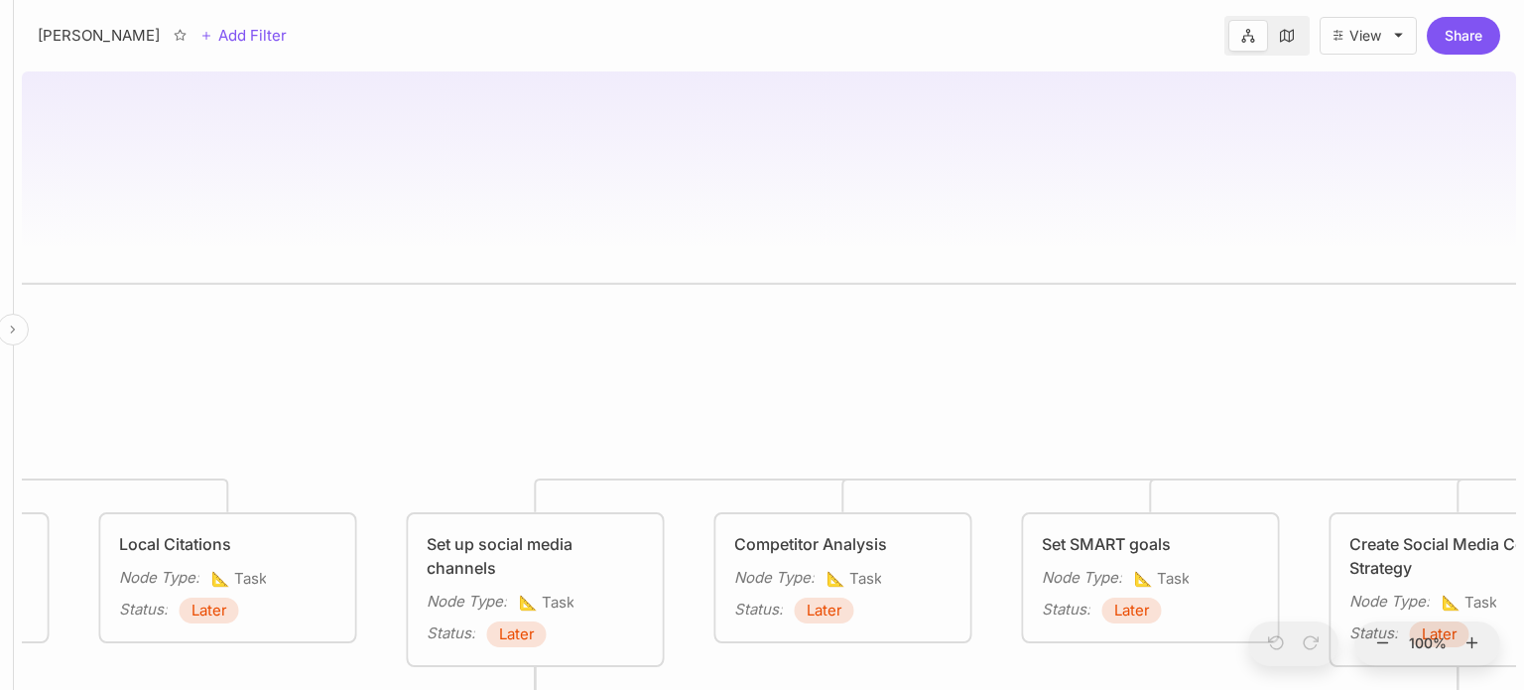
drag, startPoint x: 275, startPoint y: 201, endPoint x: 0, endPoint y: 186, distance: 275.4
click at [0, 186] on div "[PERSON_NAME] Add Filter View Share [PERSON_NAME] Roadmap Reputation Management…" at bounding box center [762, 345] width 1524 height 690
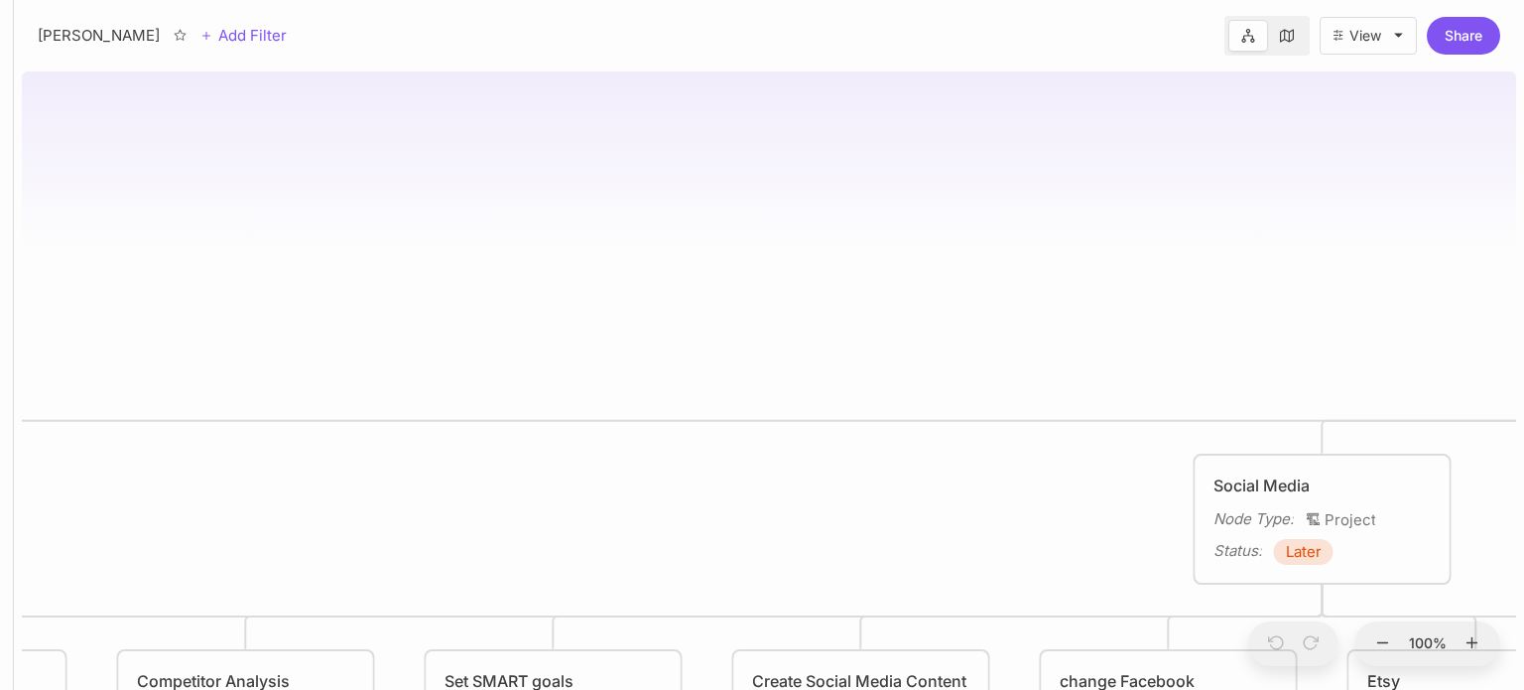
drag, startPoint x: 538, startPoint y: 104, endPoint x: 56, endPoint y: 241, distance: 501.4
click at [56, 241] on div "[PERSON_NAME] Roadmap Reputation Management Node Type : 🏗 Project Status : Late…" at bounding box center [769, 377] width 1495 height 626
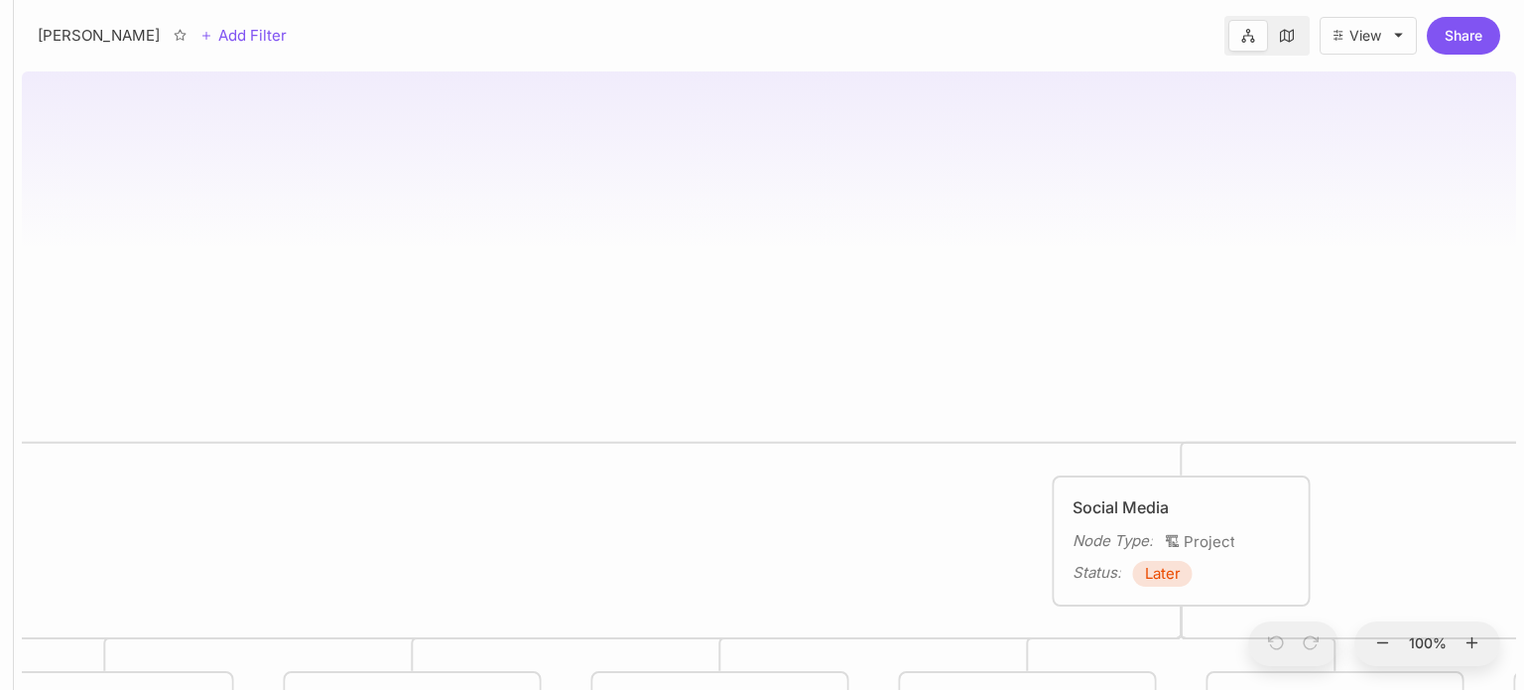
drag, startPoint x: 1085, startPoint y: 72, endPoint x: 682, endPoint y: 160, distance: 412.3
click at [682, 160] on div "[PERSON_NAME] Roadmap Reputation Management Node Type : 🏗 Project Status : Late…" at bounding box center [769, 377] width 1495 height 626
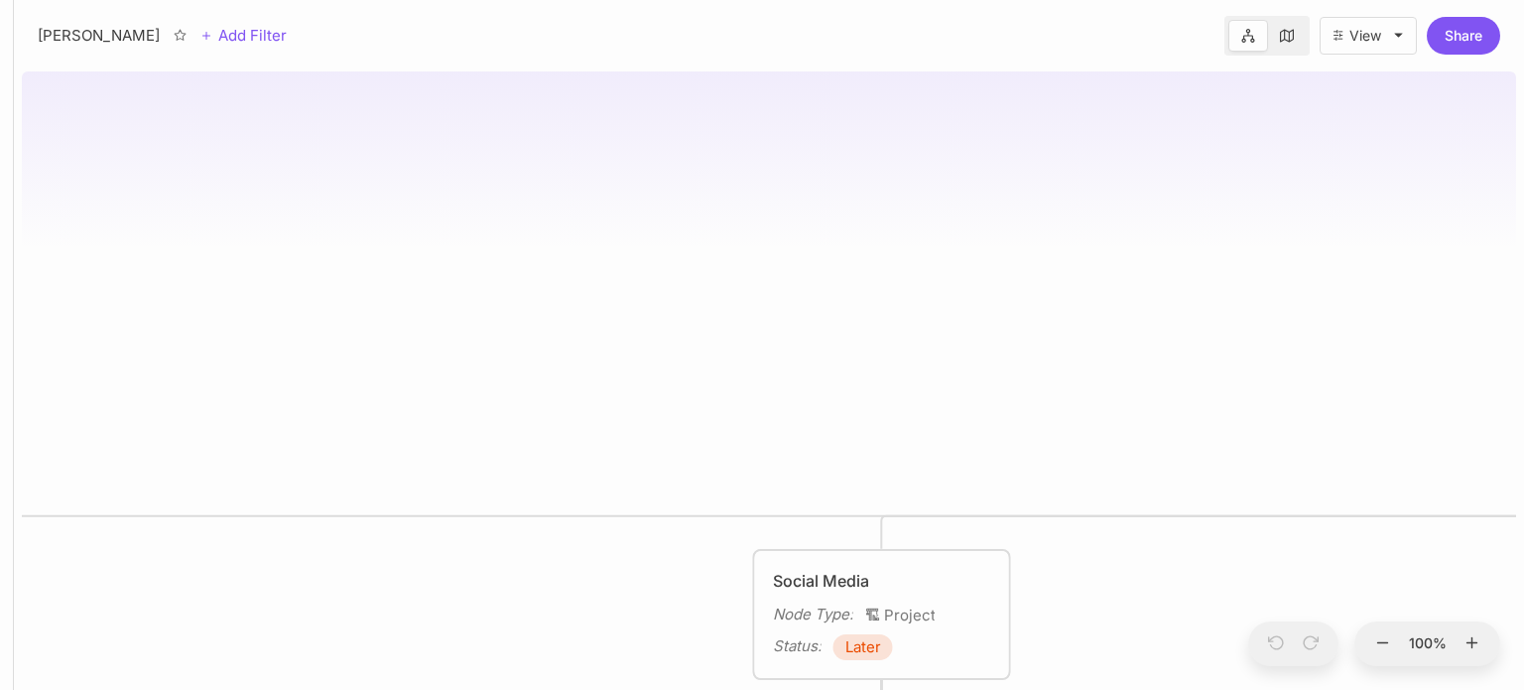
click at [1239, 32] on link at bounding box center [1249, 36] width 40 height 32
click at [1286, 35] on icon at bounding box center [1287, 36] width 14 height 14
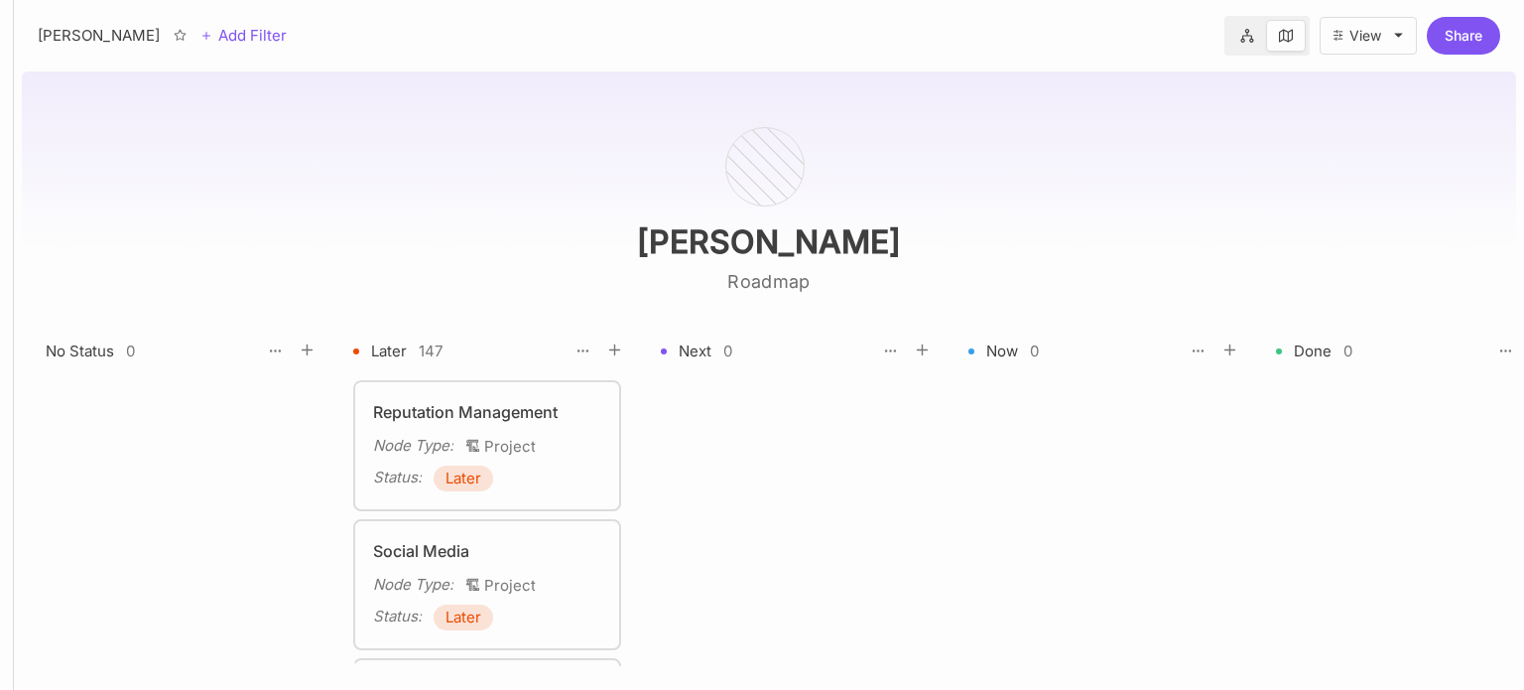
click at [1251, 45] on link at bounding box center [1248, 36] width 38 height 32
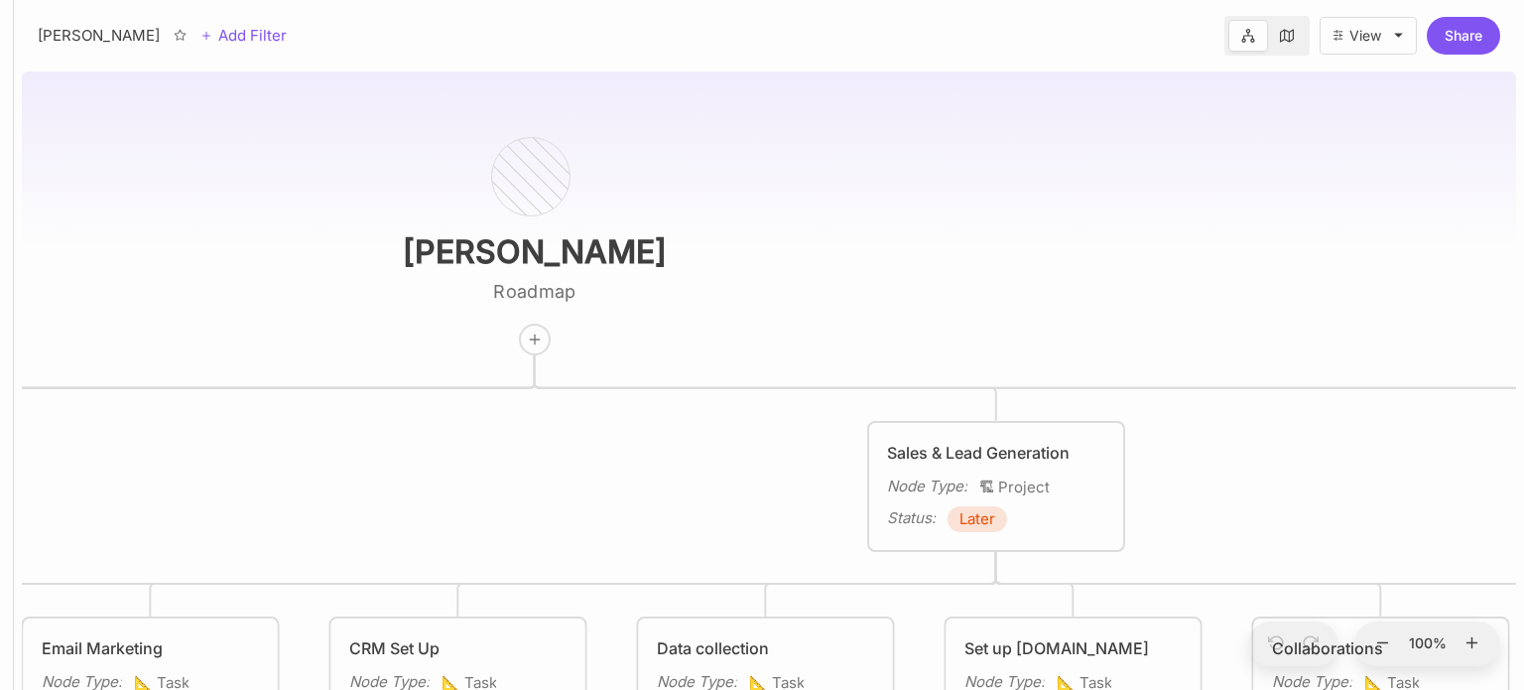
drag, startPoint x: 1121, startPoint y: 263, endPoint x: 885, endPoint y: 272, distance: 235.4
click at [885, 272] on div "[PERSON_NAME] Roadmap Reputation Management Node Type : 🏗 Project Status : Late…" at bounding box center [769, 377] width 1495 height 626
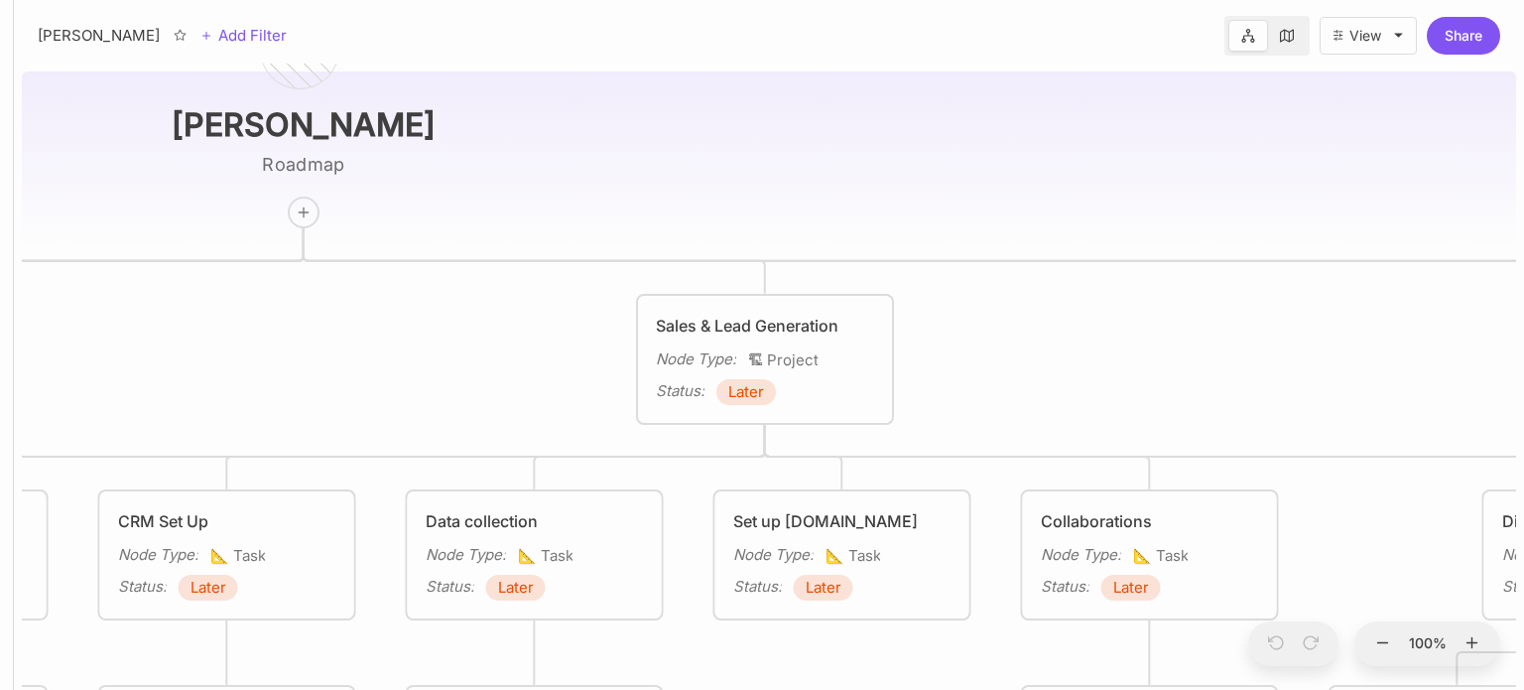
drag, startPoint x: 854, startPoint y: 195, endPoint x: 760, endPoint y: 130, distance: 113.4
click at [760, 130] on div "[PERSON_NAME] Roadmap Reputation Management Node Type : 🏗 Project Status : Late…" at bounding box center [769, 377] width 1495 height 626
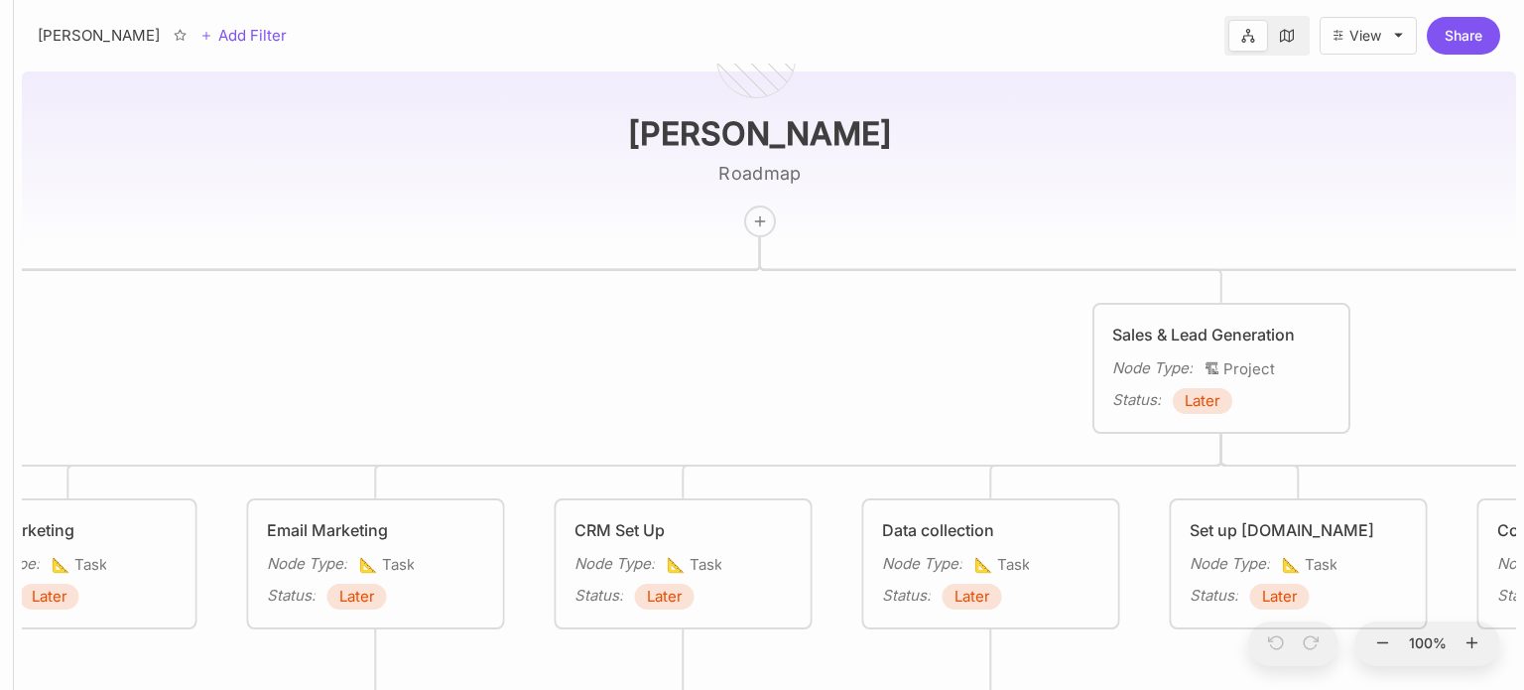
drag, startPoint x: 777, startPoint y: 194, endPoint x: 1239, endPoint y: 207, distance: 461.7
click at [1239, 207] on div "[PERSON_NAME] Roadmap Reputation Management Node Type : 🏗 Project Status : Late…" at bounding box center [769, 377] width 1495 height 626
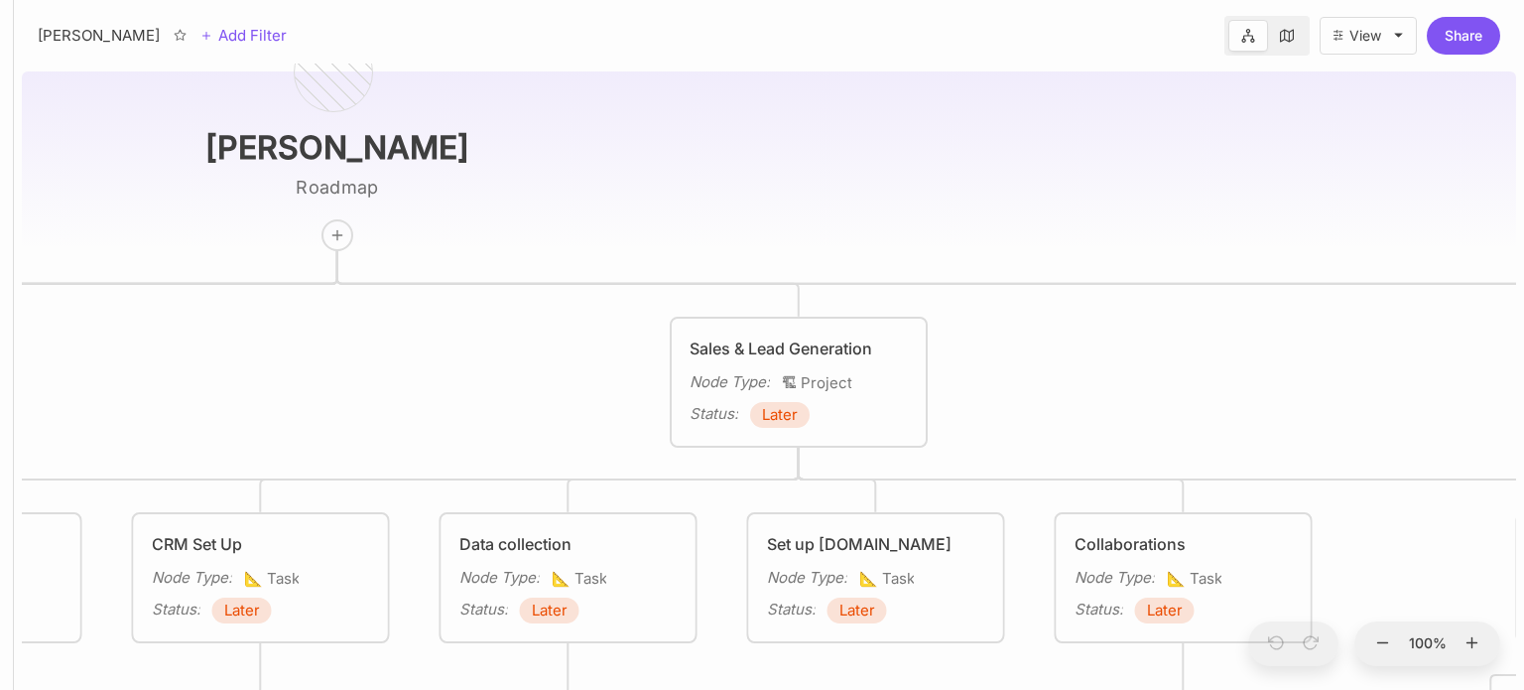
drag, startPoint x: 944, startPoint y: 329, endPoint x: 521, endPoint y: 342, distance: 423.0
click at [521, 342] on div "[PERSON_NAME] Roadmap Reputation Management Node Type : 🏗 Project Status : Late…" at bounding box center [769, 377] width 1495 height 626
click at [564, 613] on span "Later" at bounding box center [550, 610] width 36 height 24
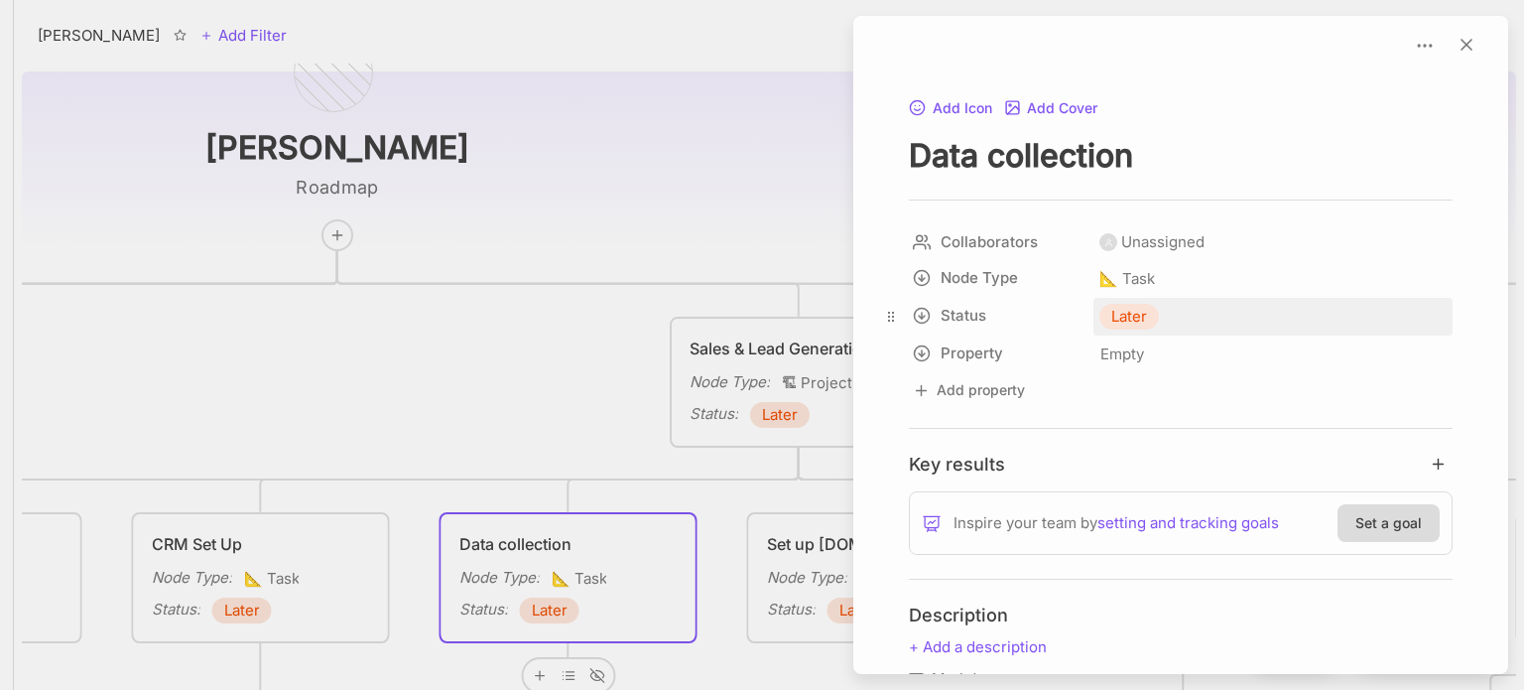
click at [1143, 310] on span "Later" at bounding box center [1130, 317] width 36 height 24
click at [657, 178] on div at bounding box center [762, 345] width 1524 height 690
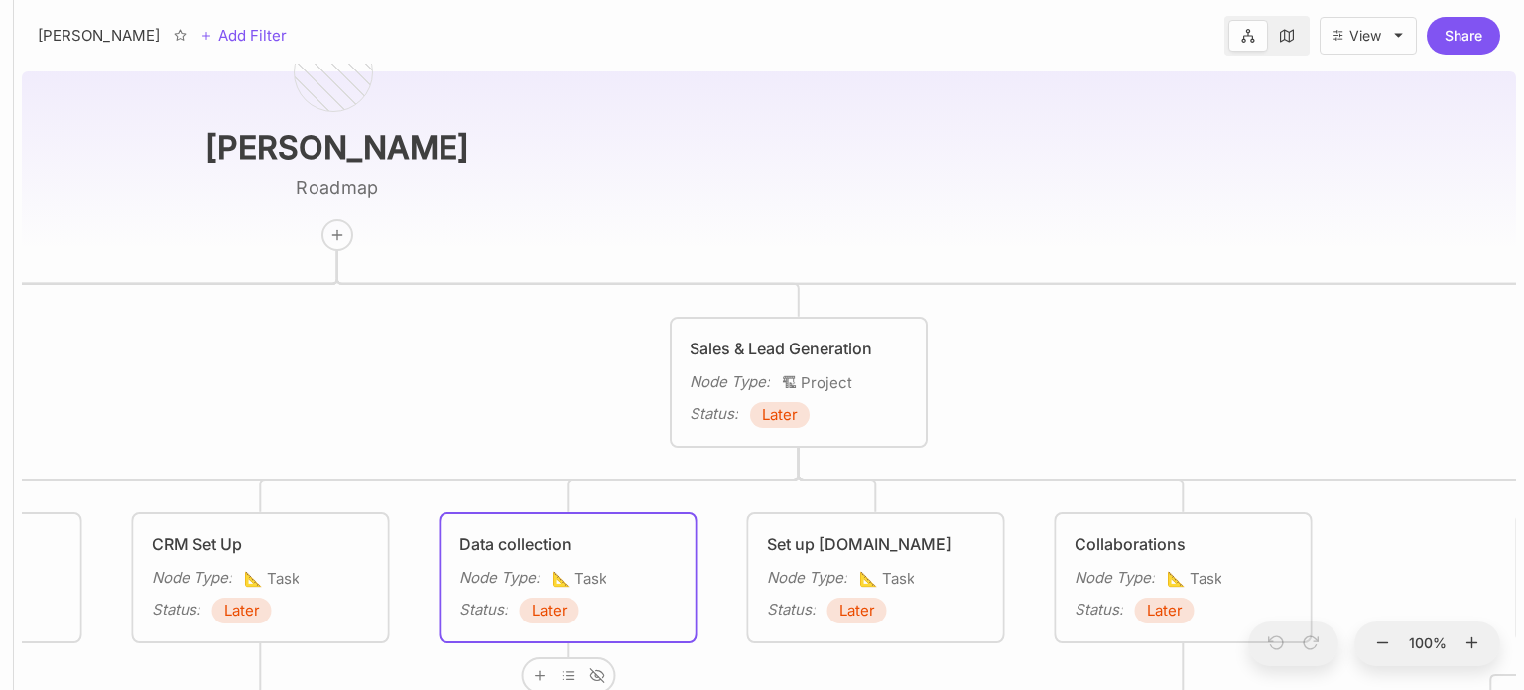
click at [1280, 38] on icon at bounding box center [1287, 36] width 14 height 14
